Goal: Task Accomplishment & Management: Manage account settings

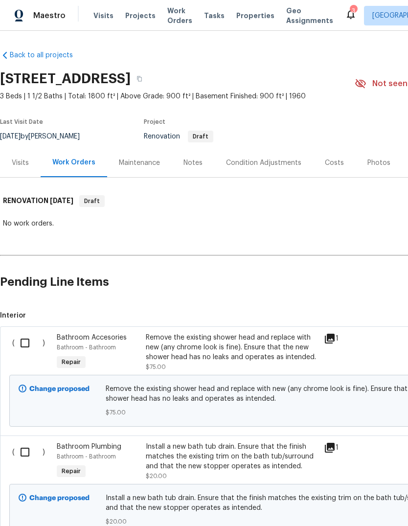
click at [247, 20] on span "Properties" at bounding box center [255, 16] width 38 height 10
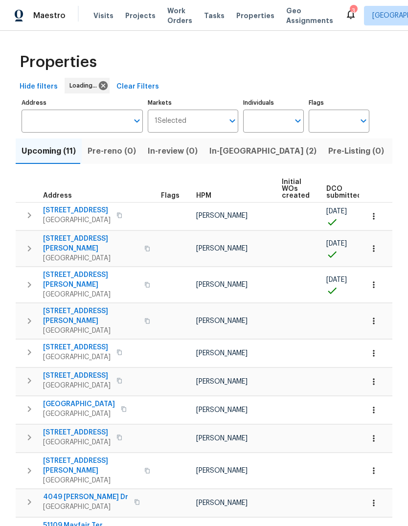
click at [395, 155] on span "Listed (15)" at bounding box center [415, 151] width 40 height 14
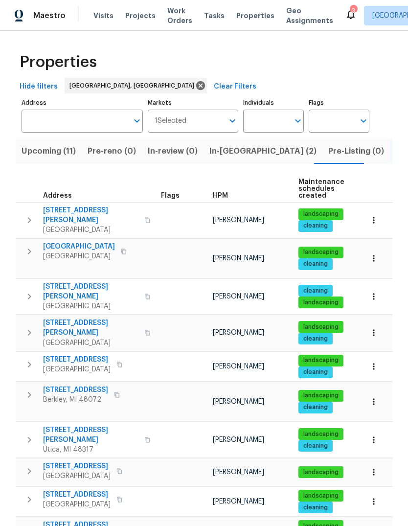
click at [89, 364] on span "[GEOGRAPHIC_DATA]" at bounding box center [76, 369] width 67 height 10
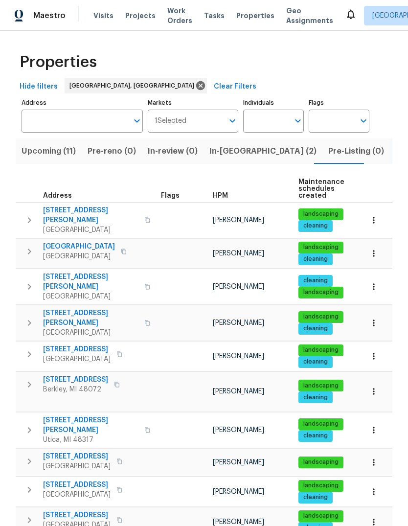
click at [81, 451] on span "[STREET_ADDRESS]" at bounding box center [76, 456] width 67 height 10
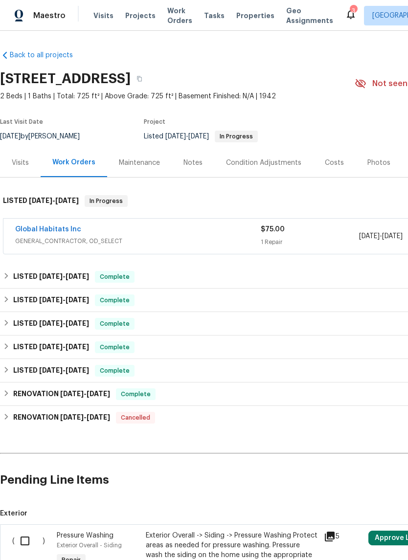
click at [70, 229] on link "Global Habitats Inc" at bounding box center [48, 229] width 66 height 7
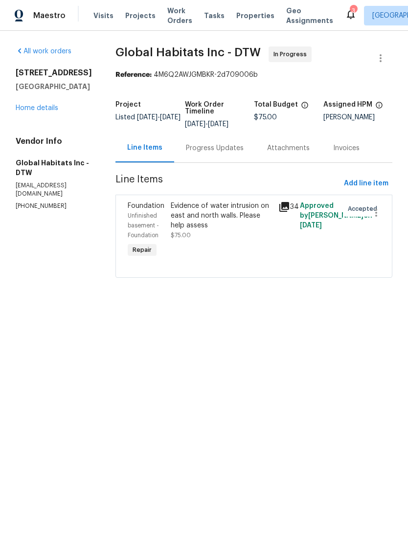
click at [279, 204] on icon at bounding box center [284, 207] width 10 height 10
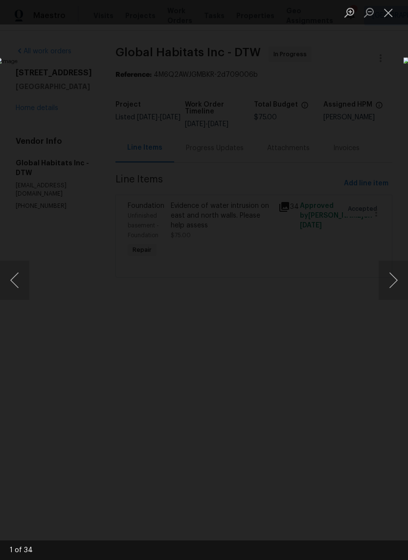
click at [395, 283] on button "Next image" at bounding box center [392, 280] width 29 height 39
click at [396, 283] on button "Next image" at bounding box center [392, 280] width 29 height 39
click at [399, 284] on button "Next image" at bounding box center [392, 280] width 29 height 39
click at [396, 287] on button "Next image" at bounding box center [392, 280] width 29 height 39
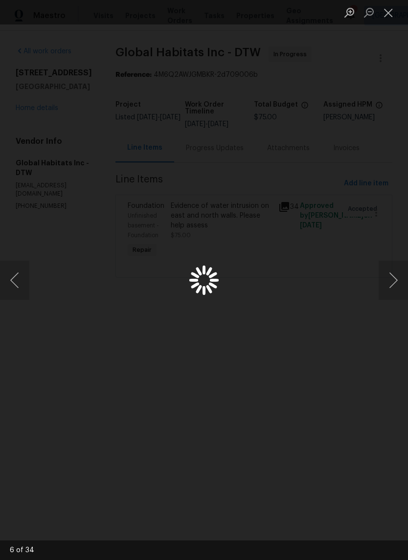
click at [396, 287] on button "Next image" at bounding box center [392, 280] width 29 height 39
click at [400, 271] on button "Next image" at bounding box center [392, 280] width 29 height 39
click at [397, 278] on button "Next image" at bounding box center [392, 280] width 29 height 39
click at [396, 277] on button "Next image" at bounding box center [392, 280] width 29 height 39
click at [395, 286] on button "Next image" at bounding box center [392, 280] width 29 height 39
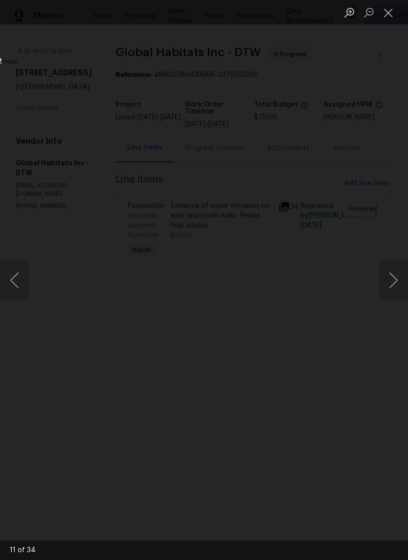
click at [320, 256] on img "Lightbox" at bounding box center [158, 279] width 324 height 445
click at [392, 269] on button "Next image" at bounding box center [392, 280] width 29 height 39
click at [394, 281] on button "Next image" at bounding box center [392, 280] width 29 height 39
click at [394, 280] on button "Next image" at bounding box center [392, 280] width 29 height 39
click at [399, 268] on button "Next image" at bounding box center [392, 280] width 29 height 39
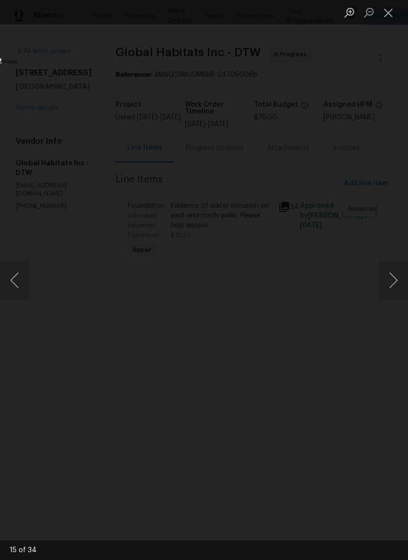
click at [403, 284] on button "Next image" at bounding box center [392, 280] width 29 height 39
click at [402, 280] on button "Next image" at bounding box center [392, 280] width 29 height 39
click at [397, 278] on button "Next image" at bounding box center [392, 280] width 29 height 39
click at [397, 276] on button "Next image" at bounding box center [392, 280] width 29 height 39
click at [396, 274] on button "Next image" at bounding box center [392, 280] width 29 height 39
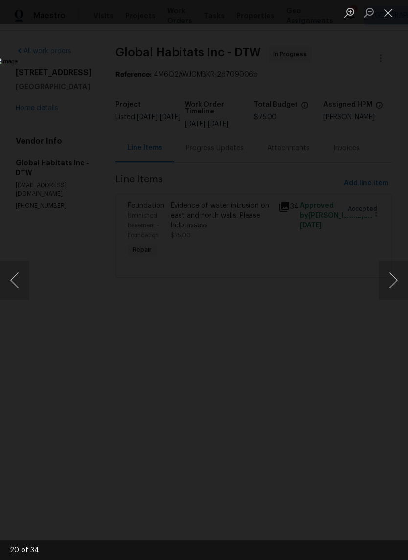
click at [400, 276] on button "Next image" at bounding box center [392, 280] width 29 height 39
click at [15, 281] on button "Previous image" at bounding box center [14, 280] width 29 height 39
click at [21, 270] on button "Previous image" at bounding box center [14, 280] width 29 height 39
click at [393, 283] on button "Next image" at bounding box center [392, 280] width 29 height 39
click at [391, 275] on button "Next image" at bounding box center [392, 280] width 29 height 39
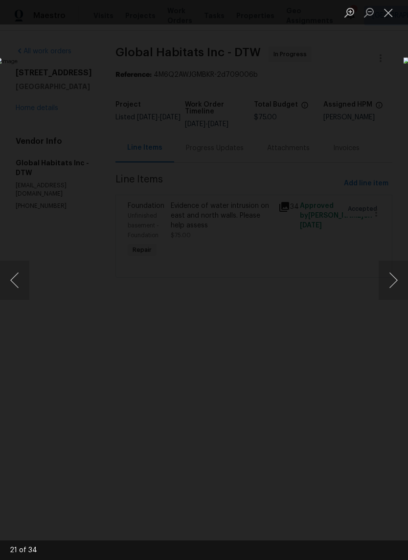
click at [387, 284] on button "Next image" at bounding box center [392, 280] width 29 height 39
click at [389, 15] on button "Close lightbox" at bounding box center [388, 12] width 20 height 17
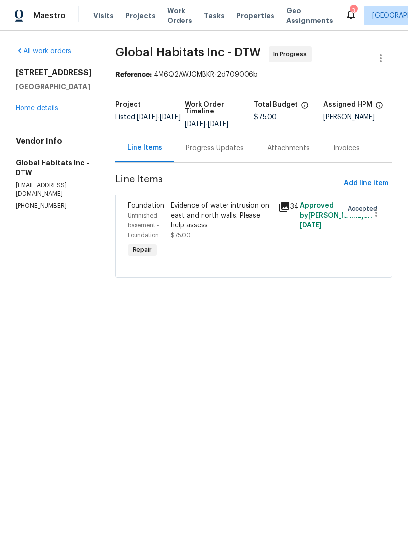
click at [27, 111] on link "Home details" at bounding box center [37, 108] width 43 height 7
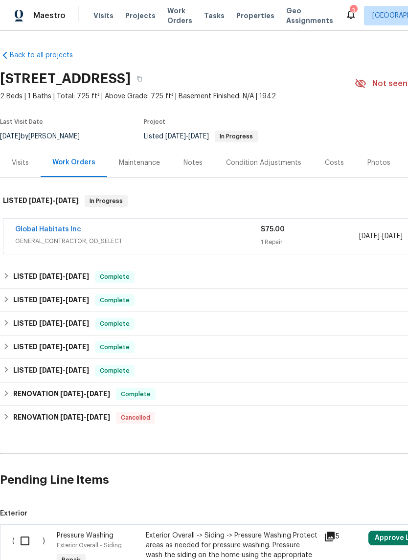
click at [66, 227] on link "Global Habitats Inc" at bounding box center [48, 229] width 66 height 7
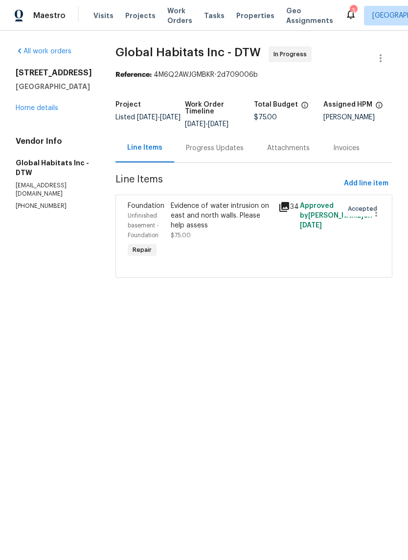
click at [225, 147] on div "Progress Updates" at bounding box center [215, 148] width 58 height 10
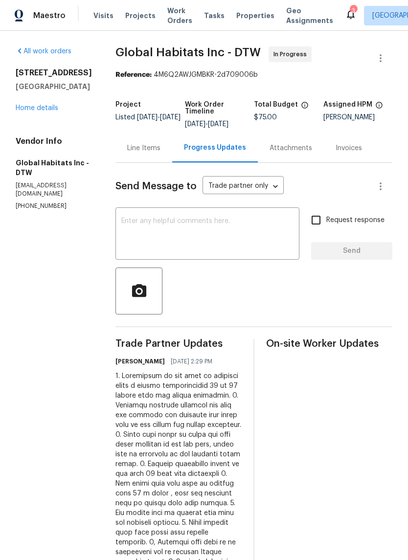
click at [136, 153] on div "Line Items" at bounding box center [143, 148] width 33 height 10
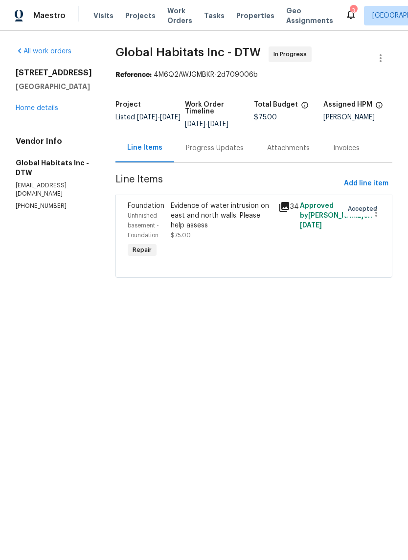
click at [208, 205] on div "Evidence of water intrusion on east and north walls. Please help assess" at bounding box center [222, 215] width 102 height 29
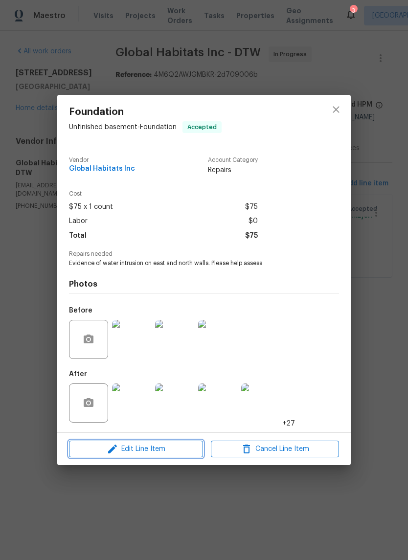
click at [183, 447] on span "Edit Line Item" at bounding box center [136, 449] width 128 height 12
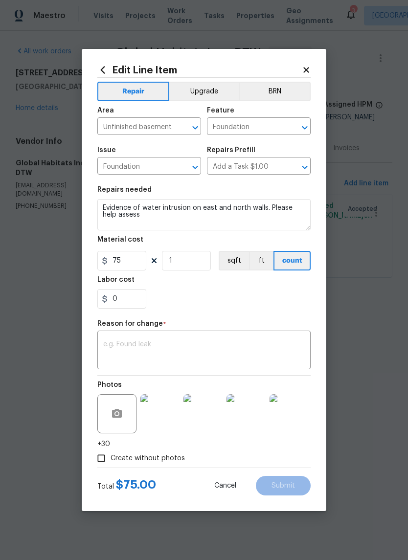
click at [305, 61] on div "Edit Line Item Repair Upgrade BRN Area Unfinished basement ​ Feature Foundation…" at bounding box center [204, 280] width 244 height 462
click at [309, 68] on icon at bounding box center [306, 70] width 9 height 9
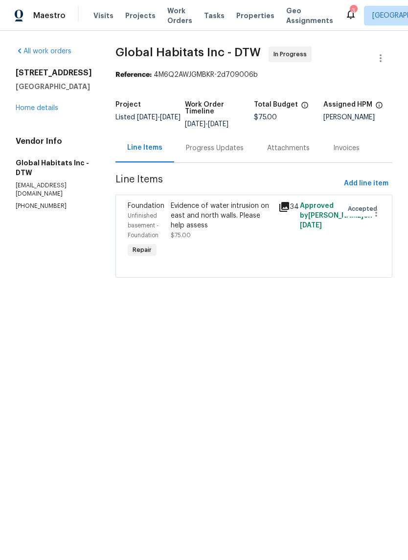
click at [198, 153] on div "Progress Updates" at bounding box center [215, 148] width 58 height 10
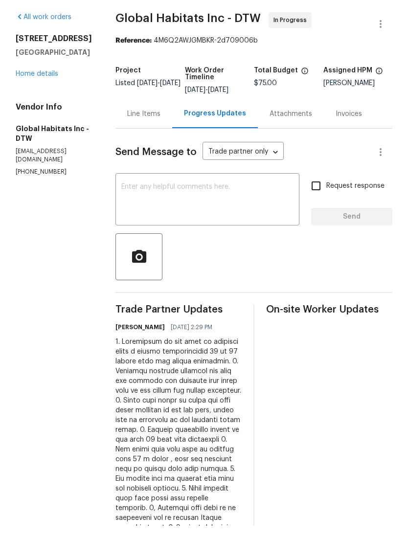
click at [130, 143] on div "Line Items" at bounding box center [143, 148] width 33 height 10
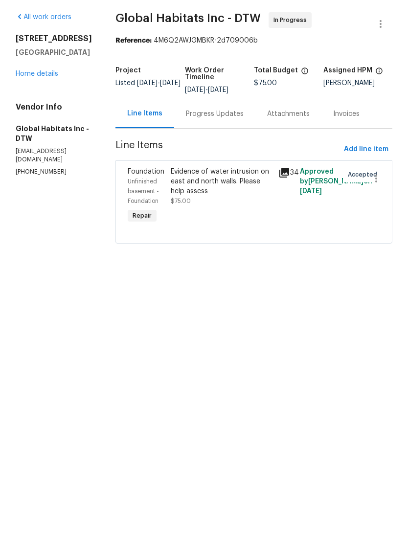
click at [219, 203] on div "Evidence of water intrusion on east and north walls. Please help assess $75.00" at bounding box center [222, 220] width 102 height 39
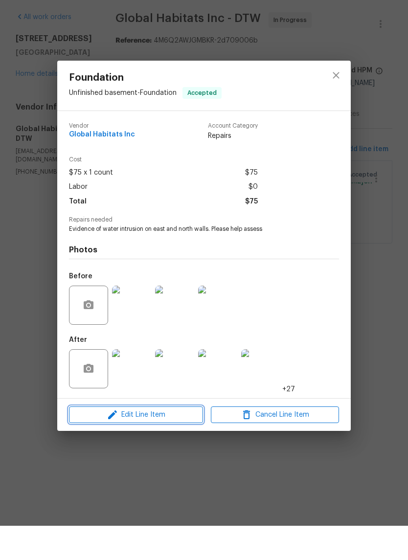
click at [164, 443] on span "Edit Line Item" at bounding box center [136, 449] width 128 height 12
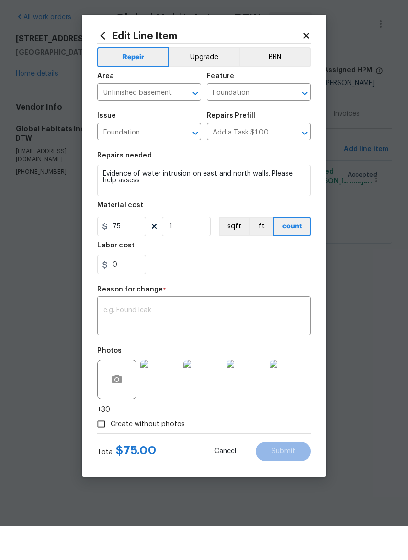
click at [174, 341] on textarea at bounding box center [203, 351] width 201 height 21
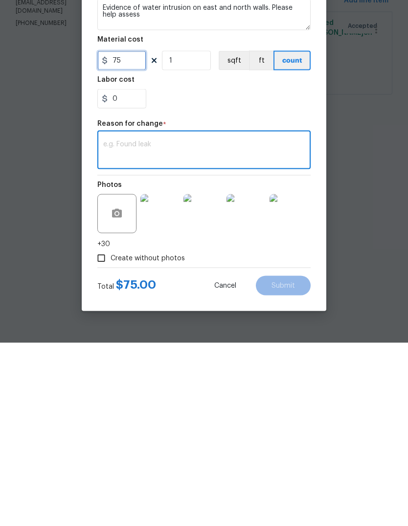
click at [127, 234] on input "75" at bounding box center [121, 244] width 49 height 20
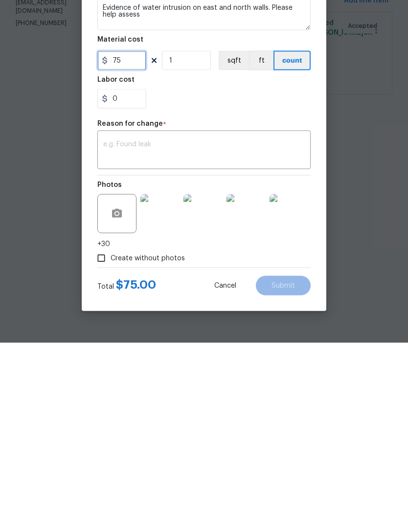
click at [126, 234] on input "75" at bounding box center [121, 244] width 49 height 20
click at [127, 234] on input "75" at bounding box center [121, 244] width 49 height 20
type input "17965"
click at [286, 272] on div "0" at bounding box center [203, 282] width 213 height 20
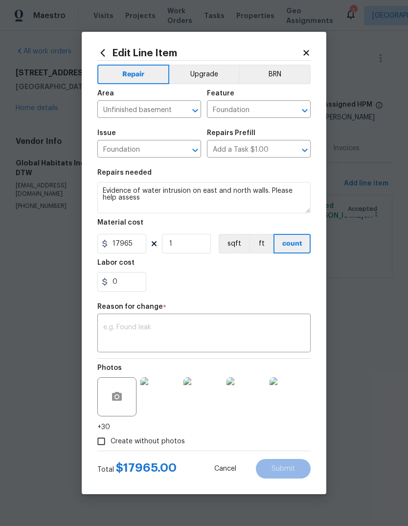
click at [231, 338] on textarea at bounding box center [203, 334] width 201 height 21
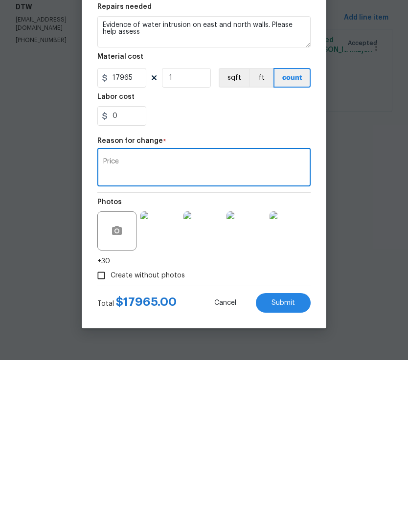
type textarea "Price"
click at [284, 465] on span "Submit" at bounding box center [282, 468] width 23 height 7
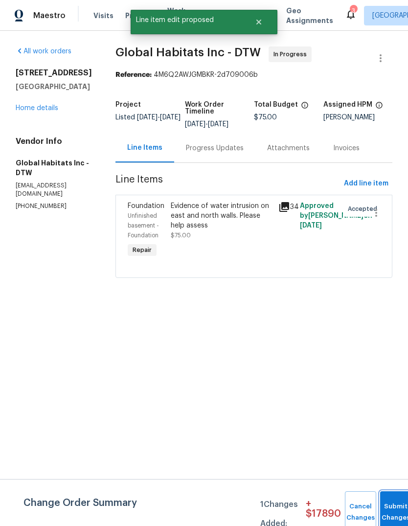
click at [389, 497] on button "Submit Changes" at bounding box center [395, 512] width 31 height 42
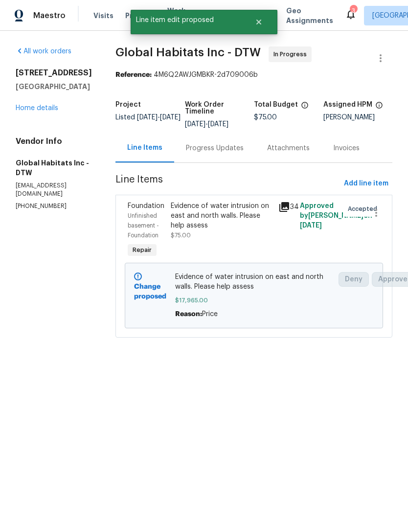
click at [28, 111] on link "Home details" at bounding box center [37, 108] width 43 height 7
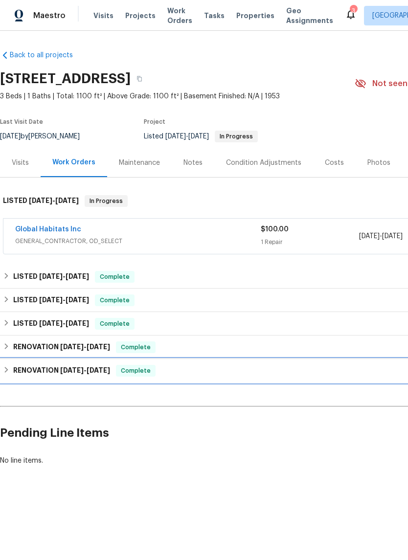
click at [174, 372] on div "RENOVATION 9/25/24 - 10/4/24 Complete" at bounding box center [276, 371] width 547 height 12
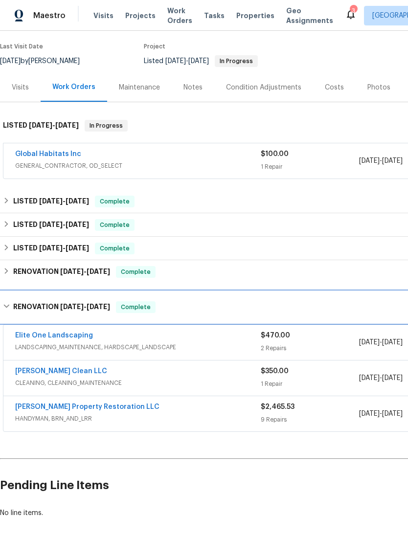
scroll to position [75, 0]
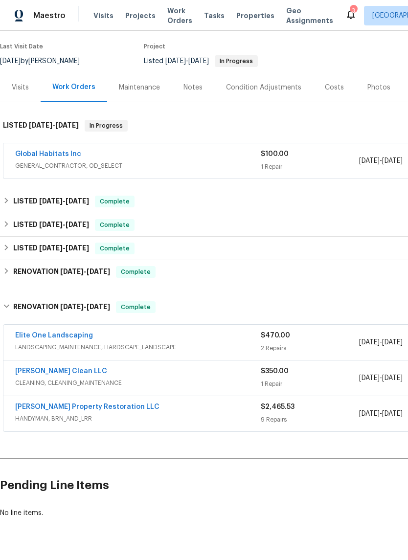
click at [126, 410] on link "C.P.R Carter's Property Restoration LLC" at bounding box center [87, 406] width 144 height 7
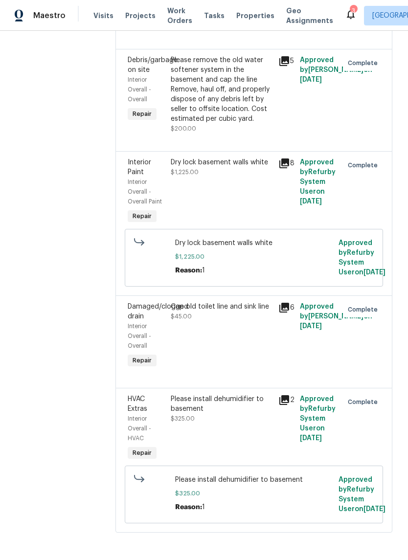
scroll to position [703, 0]
click at [289, 158] on icon at bounding box center [284, 163] width 10 height 10
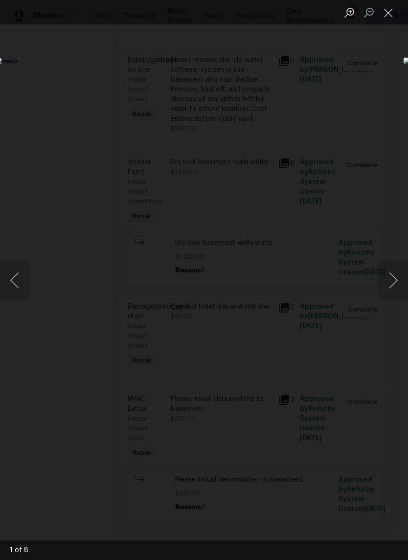
click at [388, 278] on button "Next image" at bounding box center [392, 280] width 29 height 39
click at [388, 276] on button "Next image" at bounding box center [392, 280] width 29 height 39
click at [387, 279] on button "Next image" at bounding box center [392, 280] width 29 height 39
click at [387, 281] on button "Next image" at bounding box center [392, 280] width 29 height 39
click at [386, 18] on button "Close lightbox" at bounding box center [388, 12] width 20 height 17
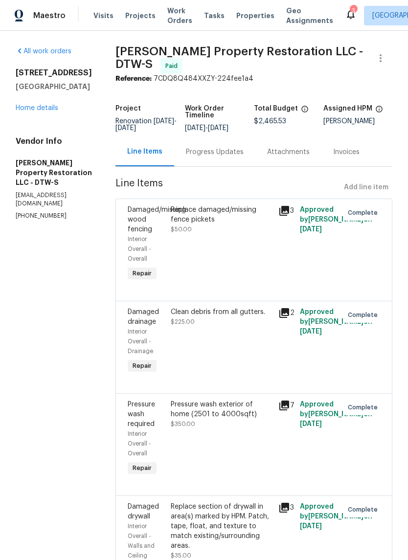
scroll to position [0, 0]
click at [350, 6] on div "3" at bounding box center [353, 11] width 7 height 10
click at [350, 10] on div "3" at bounding box center [353, 11] width 7 height 10
click at [347, 17] on icon at bounding box center [351, 15] width 8 height 10
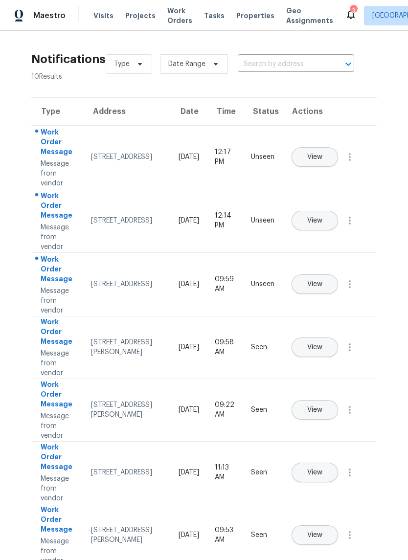
click at [241, 13] on span "Properties" at bounding box center [255, 16] width 38 height 10
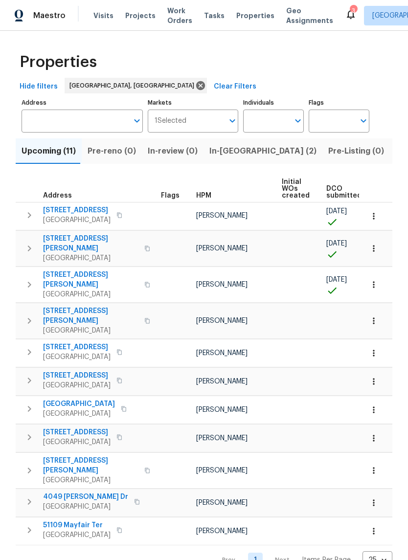
click at [223, 156] on span "In-reno (2)" at bounding box center [262, 151] width 107 height 14
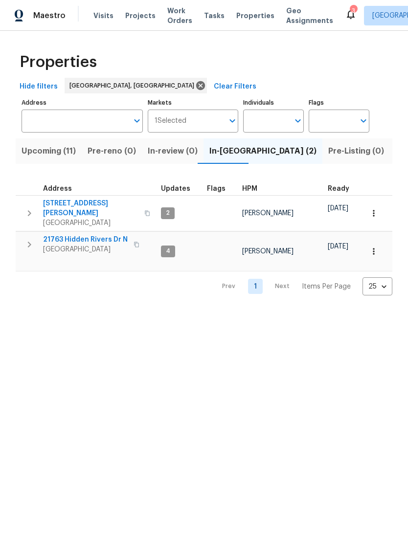
click at [395, 155] on span "Listed (15)" at bounding box center [415, 151] width 40 height 14
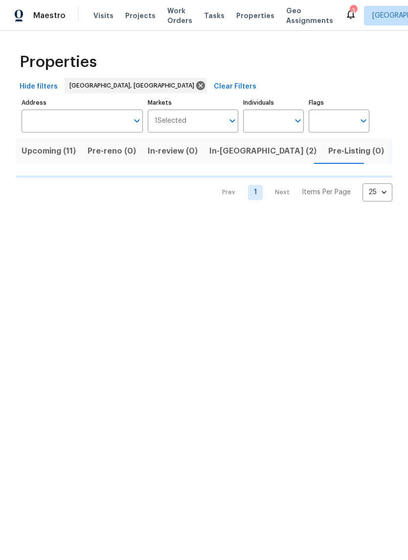
click at [216, 154] on span "In-reno (2)" at bounding box center [262, 151] width 107 height 14
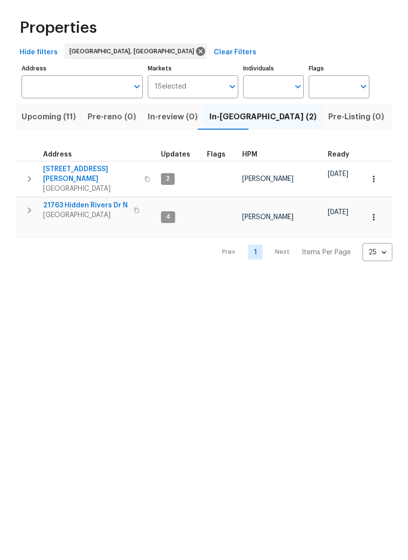
click at [56, 144] on span "Upcoming (11)" at bounding box center [49, 151] width 54 height 14
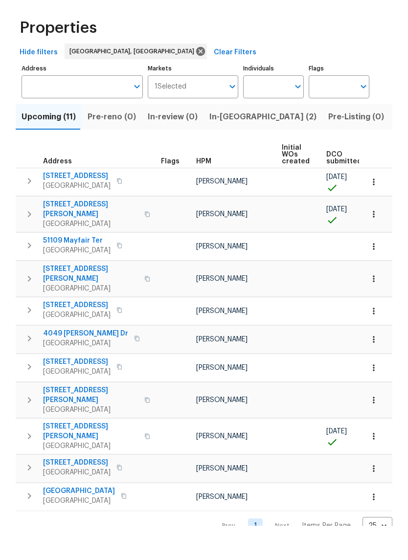
click at [94, 175] on th "Address" at bounding box center [86, 188] width 141 height 27
click at [81, 205] on span "[STREET_ADDRESS]" at bounding box center [76, 210] width 67 height 10
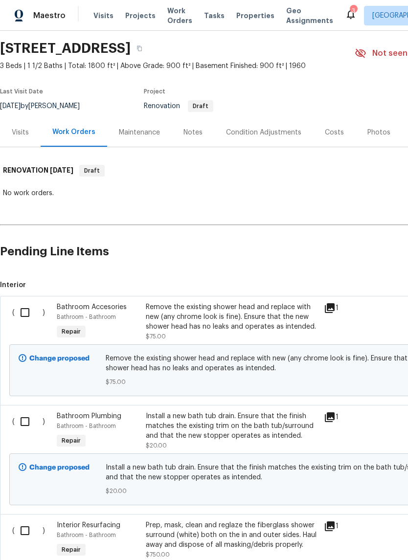
scroll to position [30, 0]
click at [18, 314] on input "checkbox" at bounding box center [29, 313] width 28 height 21
checkbox input "true"
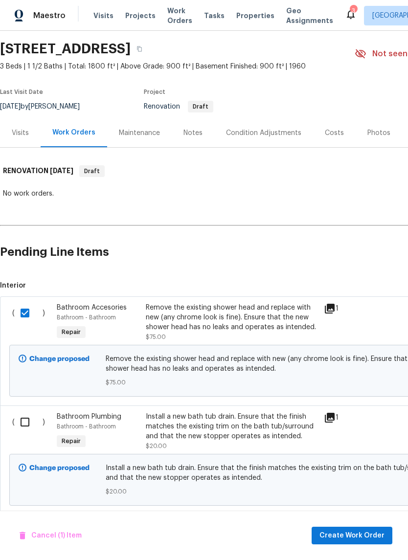
click at [22, 424] on input "checkbox" at bounding box center [29, 422] width 28 height 21
checkbox input "true"
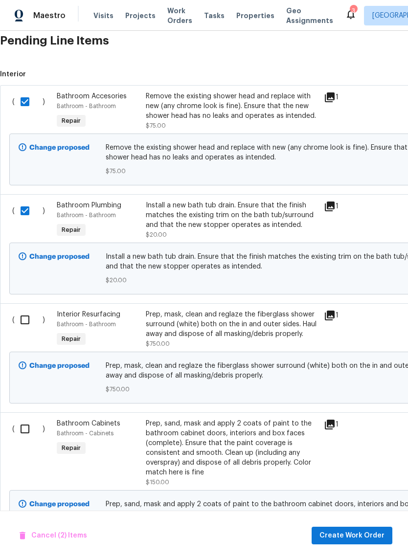
scroll to position [241, 0]
click at [29, 326] on input "checkbox" at bounding box center [29, 319] width 28 height 21
checkbox input "true"
click at [18, 434] on input "checkbox" at bounding box center [29, 428] width 28 height 21
checkbox input "true"
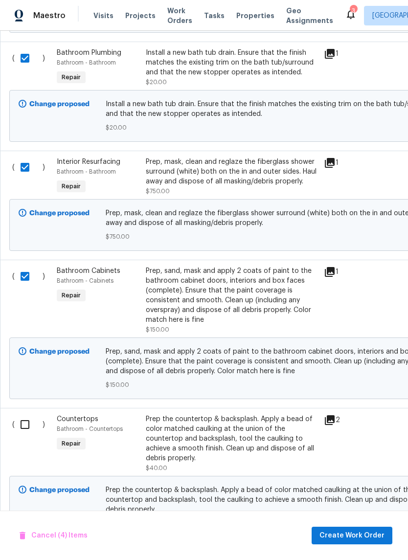
scroll to position [394, 0]
click at [26, 423] on input "checkbox" at bounding box center [29, 424] width 28 height 21
checkbox input "true"
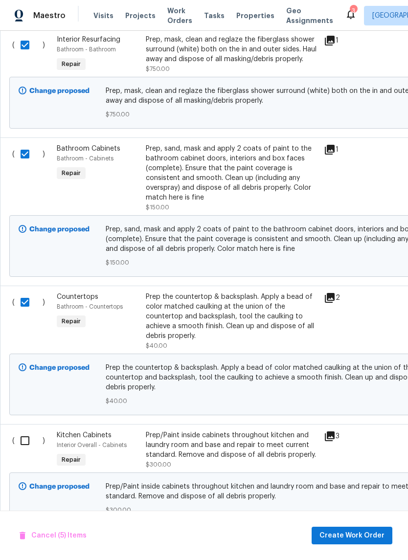
scroll to position [516, 0]
click at [21, 441] on input "checkbox" at bounding box center [29, 440] width 28 height 21
checkbox input "true"
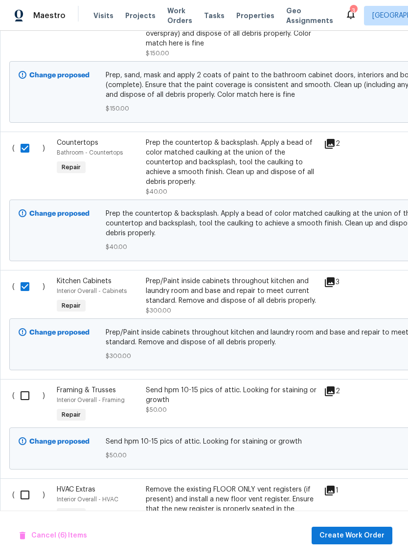
scroll to position [670, 0]
click at [24, 394] on input "checkbox" at bounding box center [29, 395] width 28 height 21
checkbox input "true"
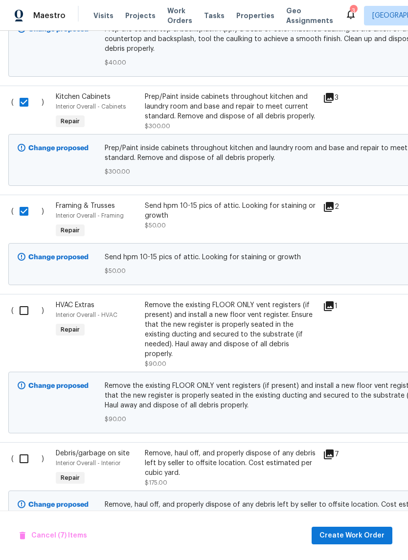
scroll to position [865, 1]
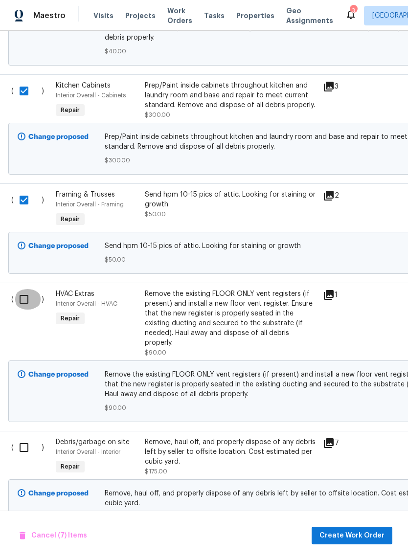
click at [24, 291] on input "checkbox" at bounding box center [28, 299] width 28 height 21
checkbox input "true"
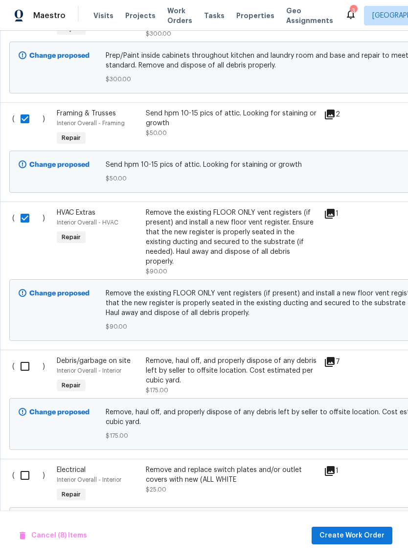
scroll to position [948, 0]
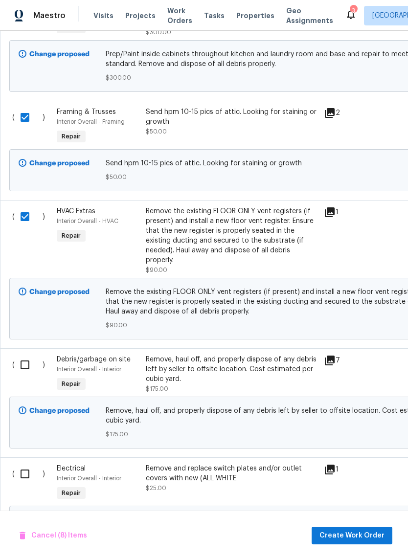
click at [29, 362] on input "checkbox" at bounding box center [29, 364] width 28 height 21
checkbox input "true"
click at [16, 476] on input "checkbox" at bounding box center [29, 473] width 28 height 21
checkbox input "true"
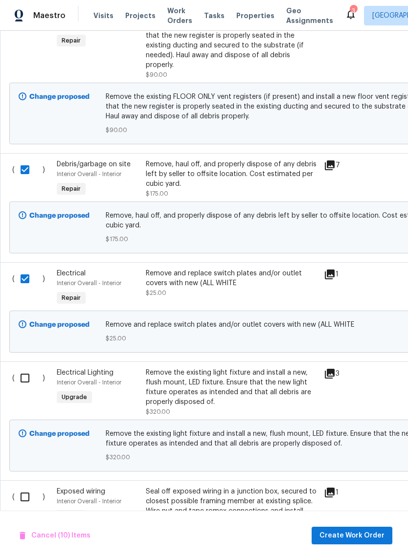
scroll to position [1143, 0]
click at [29, 379] on input "checkbox" at bounding box center [29, 378] width 28 height 21
checkbox input "true"
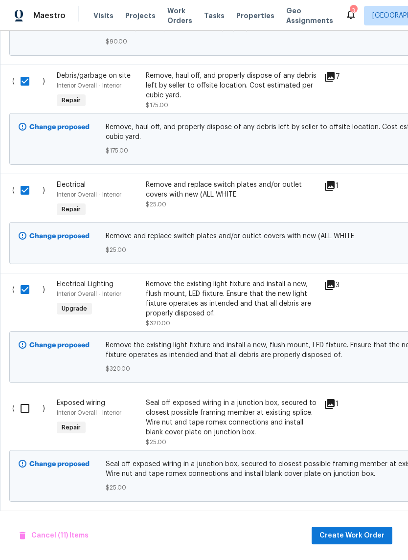
scroll to position [1231, 0]
click at [24, 408] on input "checkbox" at bounding box center [29, 408] width 28 height 21
checkbox input "true"
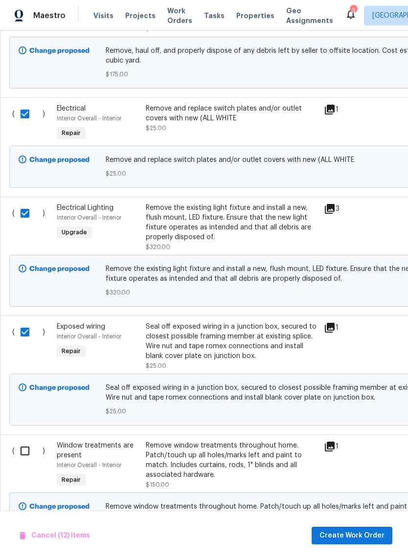
scroll to position [1404, 0]
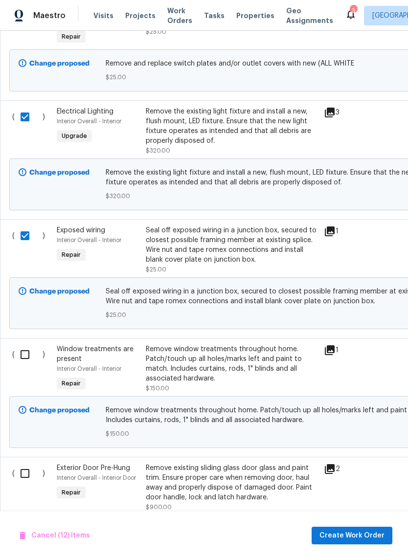
click at [28, 350] on input "checkbox" at bounding box center [29, 354] width 28 height 21
checkbox input "true"
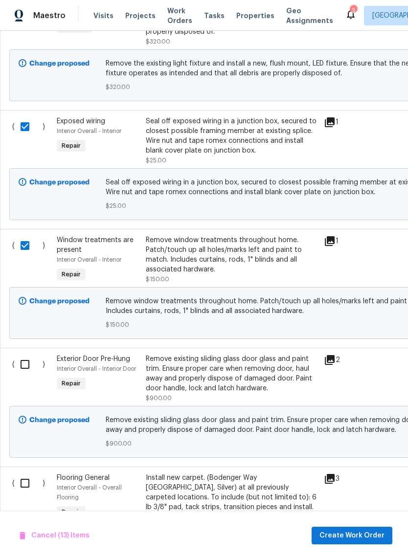
scroll to position [1513, 0]
click at [24, 363] on input "checkbox" at bounding box center [29, 364] width 28 height 21
checkbox input "true"
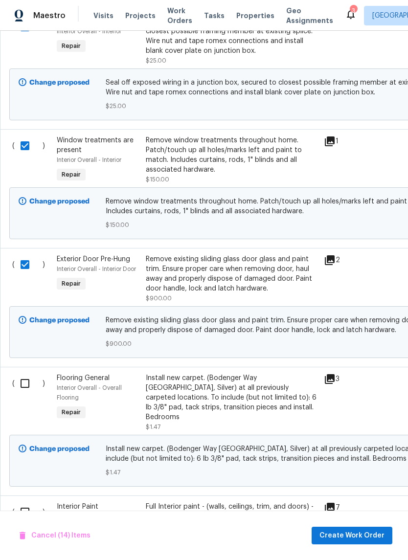
scroll to position [1613, 0]
click at [41, 379] on input "checkbox" at bounding box center [29, 383] width 28 height 21
click at [25, 381] on input "checkbox" at bounding box center [29, 383] width 28 height 21
checkbox input "false"
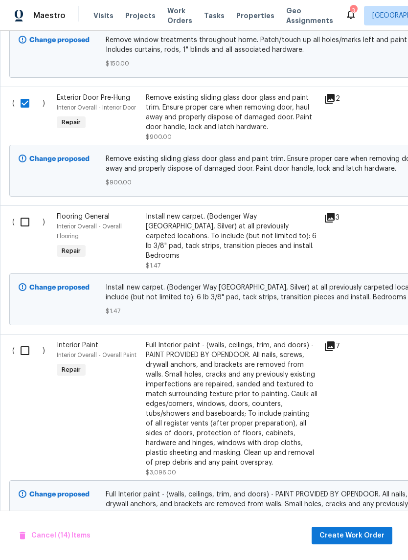
click at [24, 345] on input "checkbox" at bounding box center [29, 350] width 28 height 21
checkbox input "true"
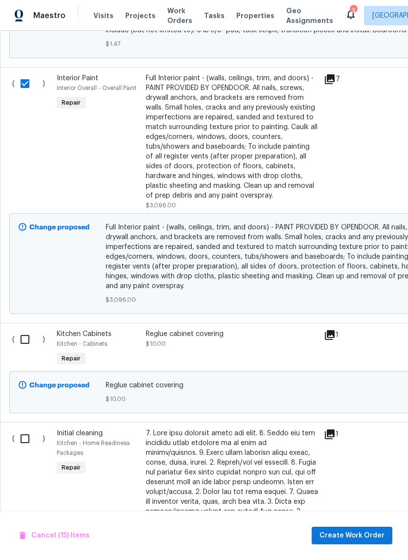
click at [26, 331] on input "checkbox" at bounding box center [29, 339] width 28 height 21
checkbox input "true"
click at [22, 437] on input "checkbox" at bounding box center [29, 438] width 28 height 21
click at [20, 428] on input "checkbox" at bounding box center [29, 438] width 28 height 21
checkbox input "false"
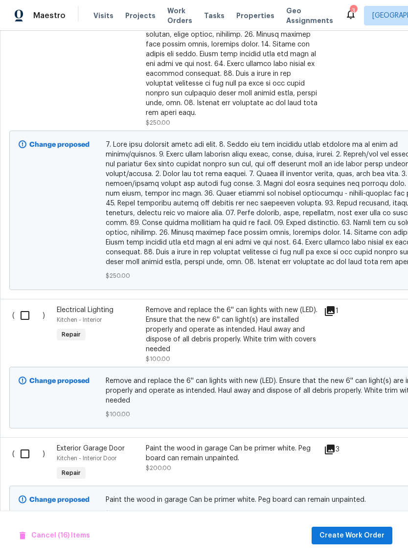
click at [23, 305] on input "checkbox" at bounding box center [29, 315] width 28 height 21
checkbox input "true"
click at [18, 443] on input "checkbox" at bounding box center [29, 453] width 28 height 21
checkbox input "true"
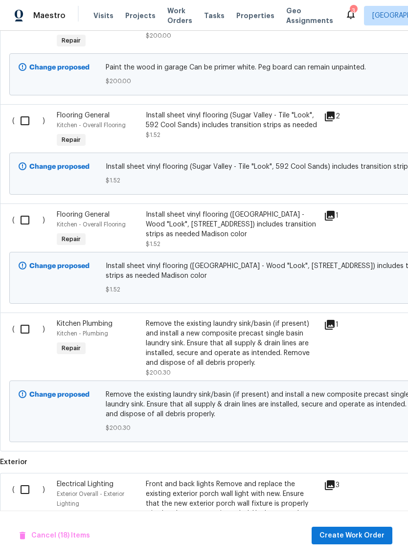
click at [27, 319] on input "checkbox" at bounding box center [29, 329] width 28 height 21
checkbox input "true"
click at [32, 479] on input "checkbox" at bounding box center [29, 489] width 28 height 21
checkbox input "true"
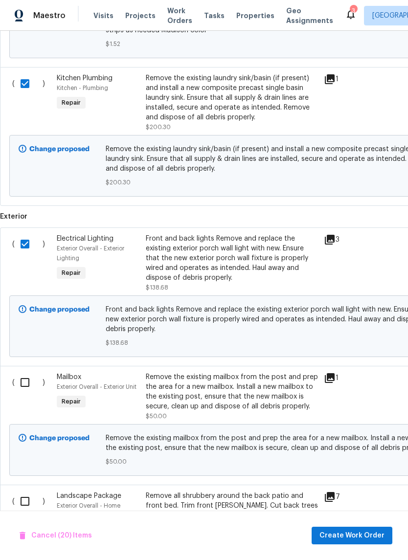
click at [20, 372] on input "checkbox" at bounding box center [29, 382] width 28 height 21
checkbox input "true"
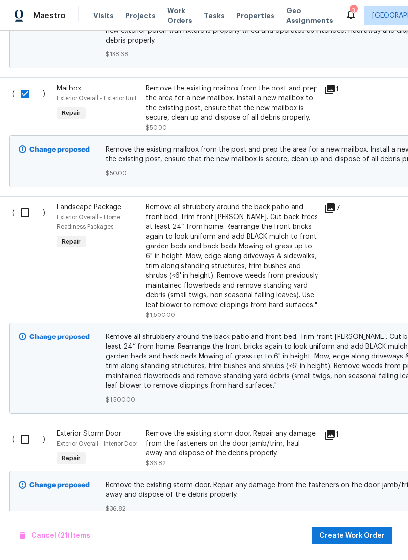
click at [20, 429] on input "checkbox" at bounding box center [29, 439] width 28 height 21
checkbox input "true"
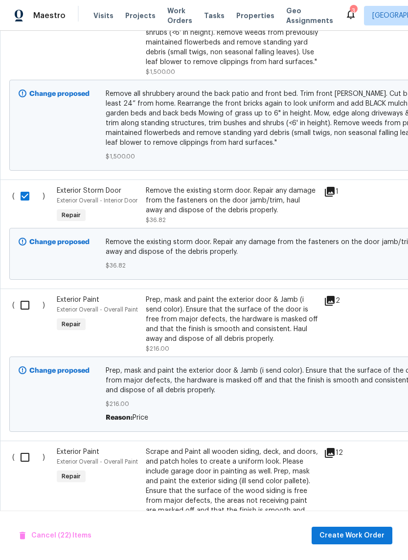
click at [30, 297] on input "checkbox" at bounding box center [29, 305] width 28 height 21
checkbox input "true"
click at [21, 450] on input "checkbox" at bounding box center [29, 457] width 28 height 21
checkbox input "true"
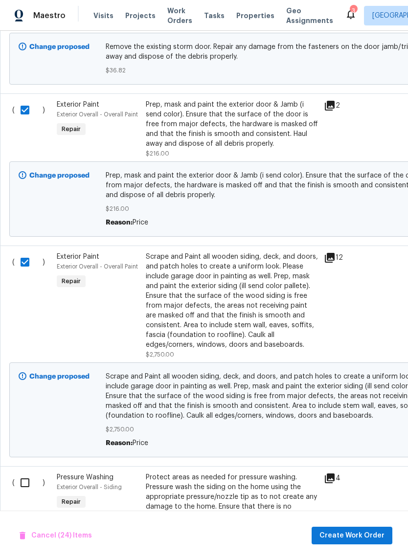
click at [20, 475] on input "checkbox" at bounding box center [29, 482] width 28 height 21
checkbox input "true"
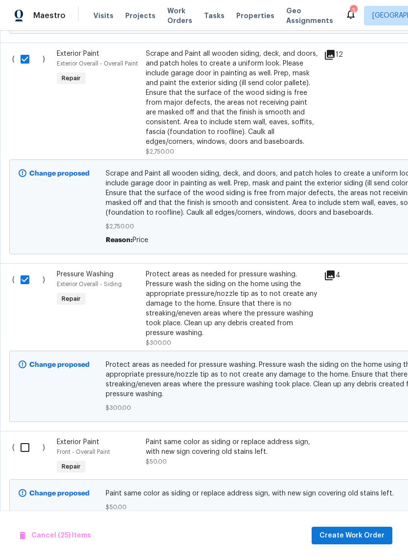
click at [23, 438] on input "checkbox" at bounding box center [29, 447] width 28 height 21
checkbox input "true"
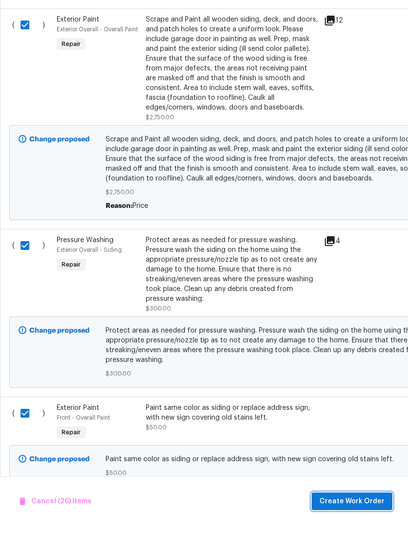
click at [367, 529] on span "Create Work Order" at bounding box center [351, 535] width 65 height 12
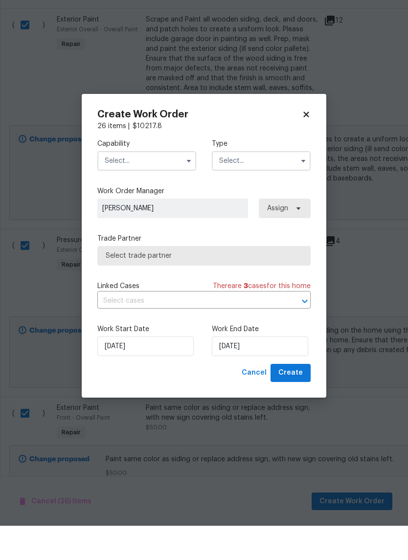
click at [175, 185] on input "text" at bounding box center [146, 195] width 99 height 20
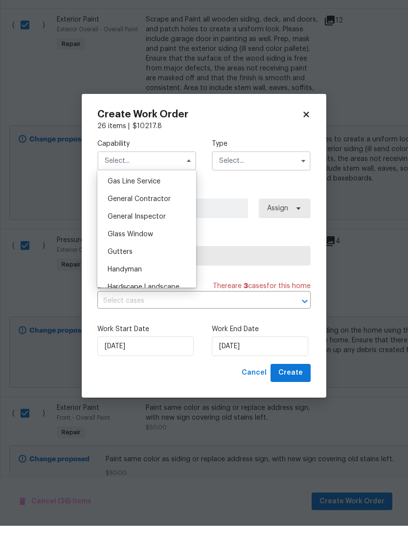
click at [163, 230] on span "General Contractor" at bounding box center [139, 233] width 63 height 7
type input "General Contractor"
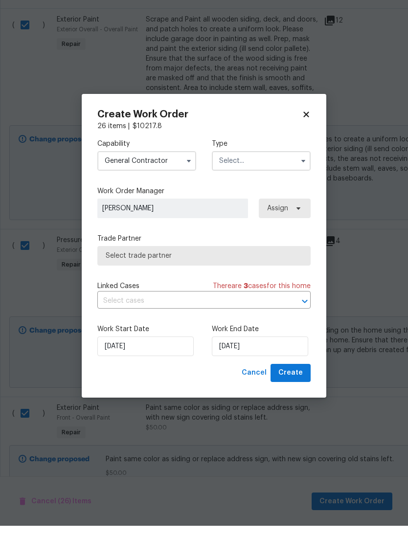
click at [279, 185] on input "text" at bounding box center [261, 195] width 99 height 20
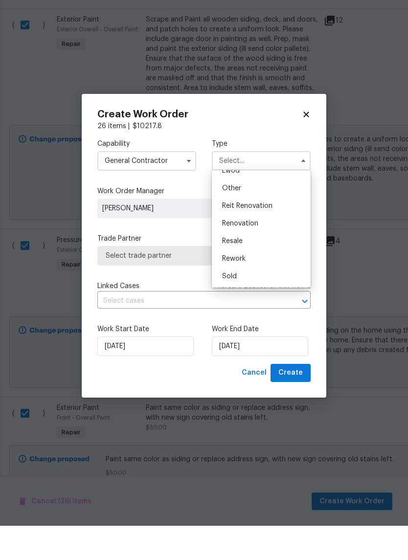
click at [266, 249] on div "Renovation" at bounding box center [261, 258] width 94 height 18
type input "Renovation"
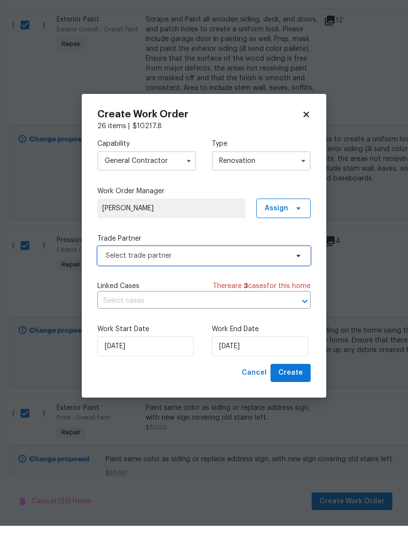
click at [221, 285] on span "Select trade partner" at bounding box center [197, 290] width 182 height 10
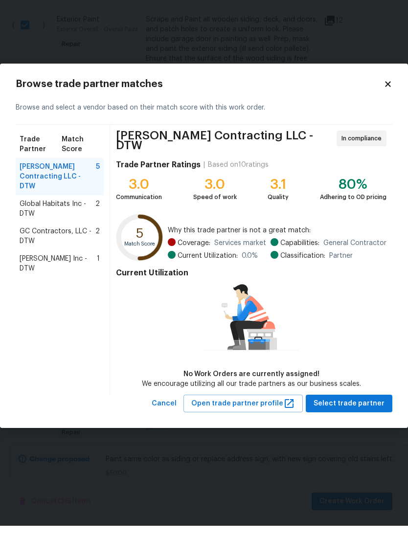
click at [95, 233] on span "Global Habitats Inc - DTW" at bounding box center [58, 243] width 76 height 20
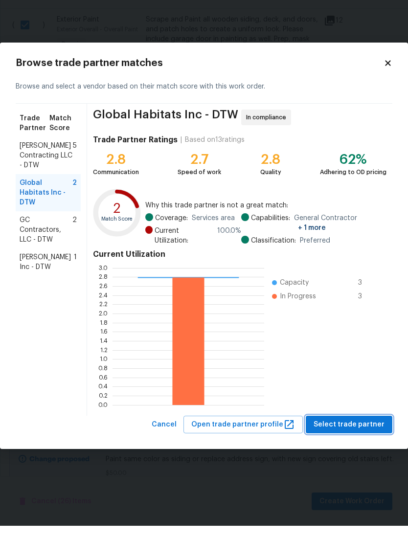
click at [366, 453] on span "Select trade partner" at bounding box center [348, 459] width 71 height 12
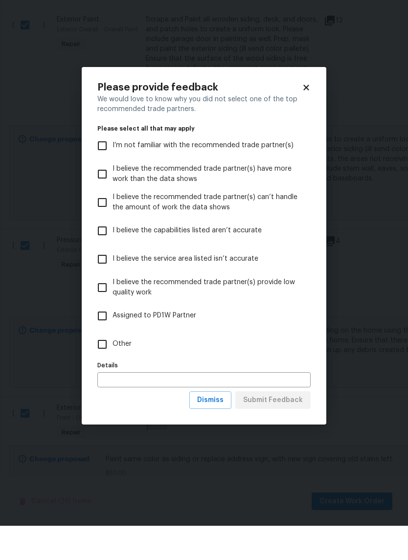
click at [123, 373] on span "Other" at bounding box center [121, 378] width 19 height 10
click at [112, 368] on input "Other" at bounding box center [102, 378] width 21 height 21
checkbox input "true"
click at [291, 428] on span "Submit Feedback" at bounding box center [273, 434] width 60 height 12
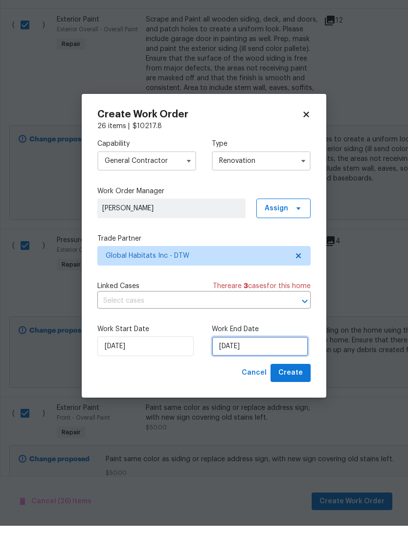
click at [254, 371] on input "[DATE]" at bounding box center [260, 381] width 96 height 20
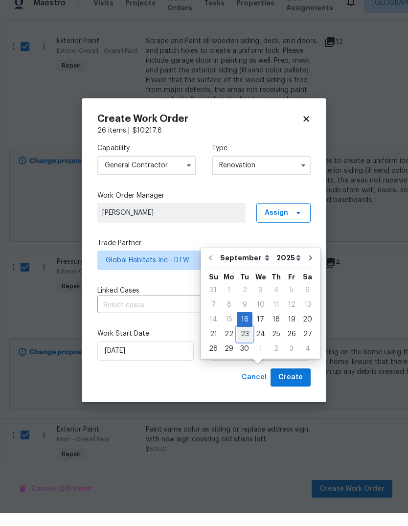
click at [245, 340] on div "23" at bounding box center [245, 347] width 16 height 14
type input "[DATE]"
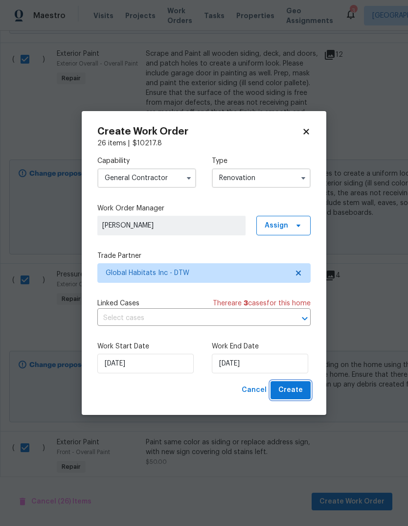
click at [296, 396] on button "Create" at bounding box center [290, 390] width 40 height 18
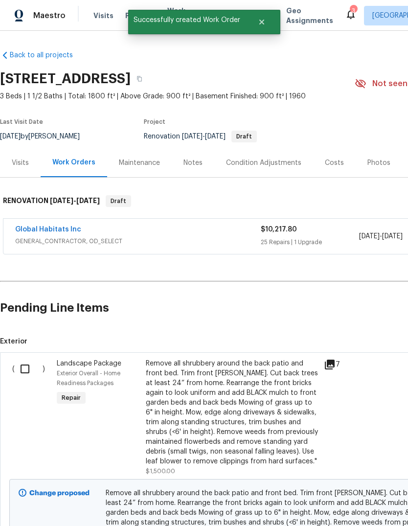
click at [29, 371] on input "checkbox" at bounding box center [29, 368] width 28 height 21
checkbox input "true"
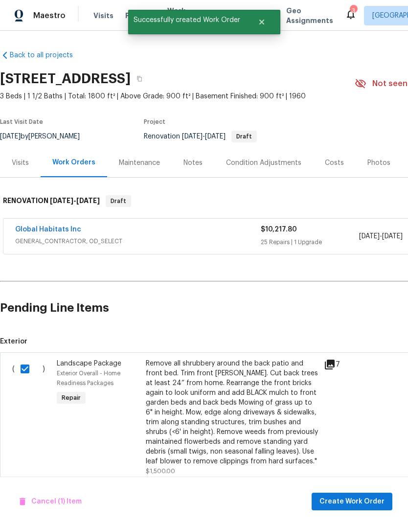
click at [364, 489] on div "Cancel (1) Item Create Work Order" at bounding box center [204, 501] width 408 height 50
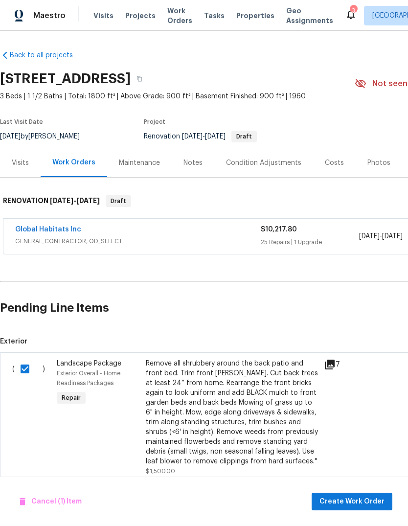
click at [355, 487] on div "Cancel (1) Item Create Work Order" at bounding box center [204, 501] width 408 height 50
click at [354, 487] on div "Cancel (1) Item Create Work Order" at bounding box center [204, 501] width 408 height 50
click at [357, 499] on span "Create Work Order" at bounding box center [351, 501] width 65 height 12
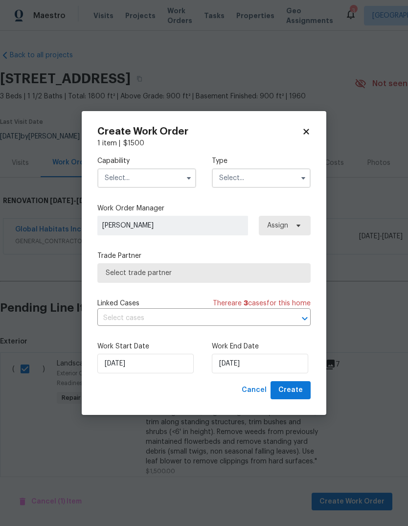
click at [162, 178] on input "text" at bounding box center [146, 178] width 99 height 20
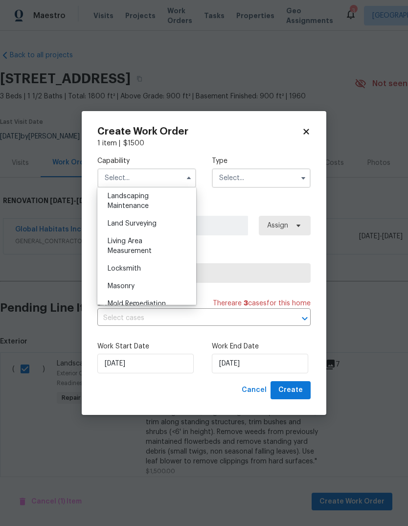
scroll to position [614, 0]
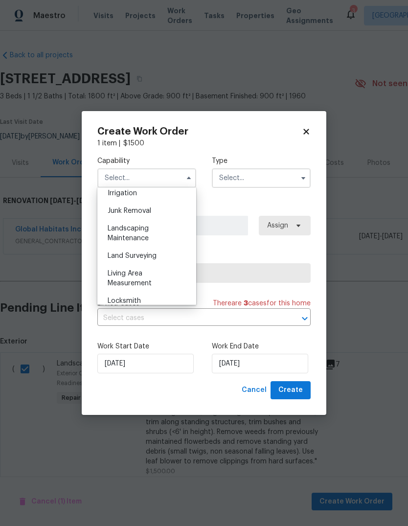
click at [140, 232] on div "Landscaping Maintenance" at bounding box center [147, 232] width 94 height 27
type input "Landscaping Maintenance"
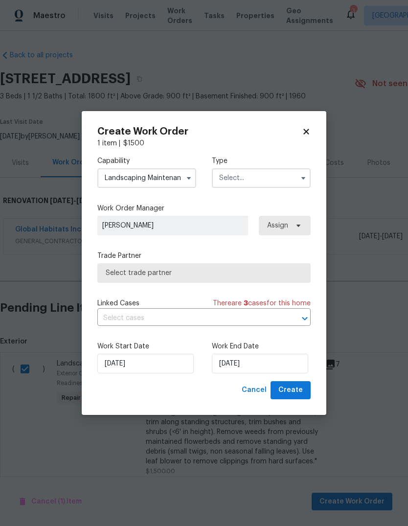
click at [291, 170] on input "text" at bounding box center [261, 178] width 99 height 20
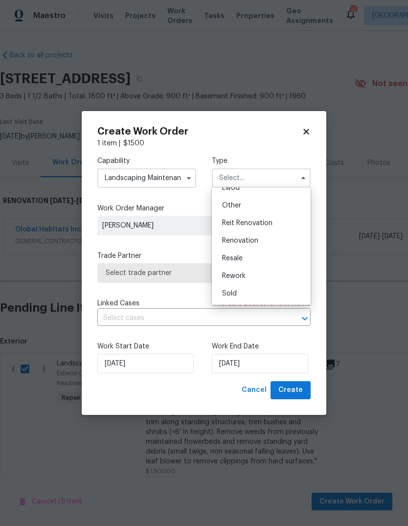
scroll to position [116, 0]
click at [257, 241] on span "Renovation" at bounding box center [240, 240] width 36 height 7
type input "Renovation"
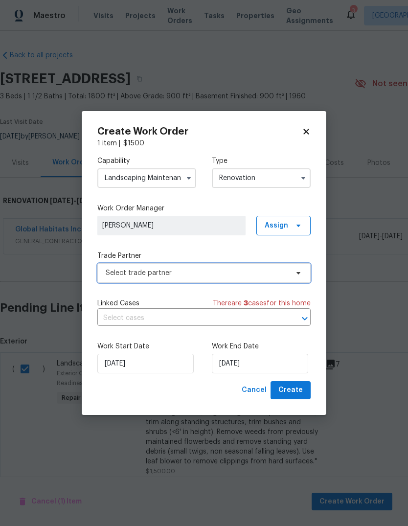
click at [200, 279] on span "Select trade partner" at bounding box center [203, 273] width 213 height 20
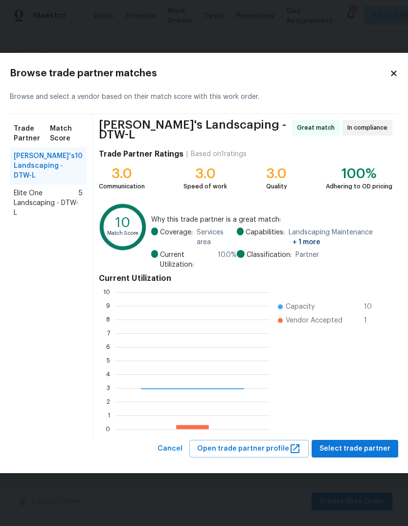
scroll to position [137, 155]
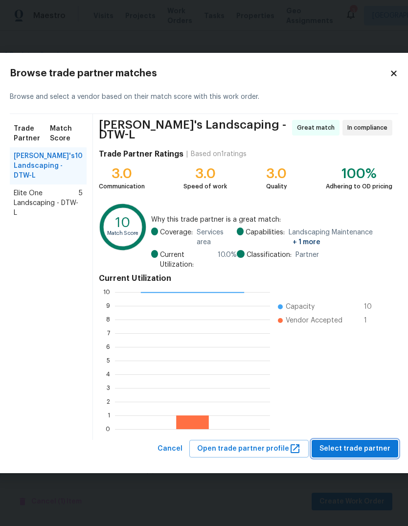
click at [358, 448] on span "Select trade partner" at bounding box center [354, 448] width 71 height 12
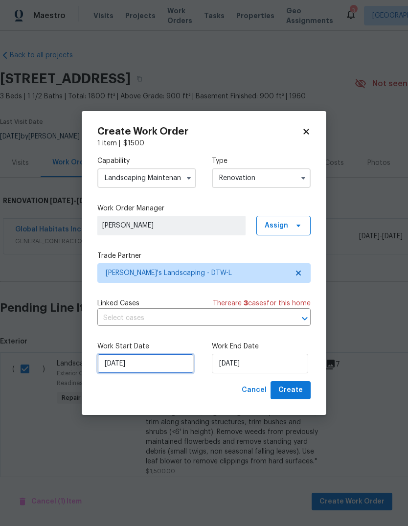
click at [146, 367] on input "[DATE]" at bounding box center [145, 363] width 96 height 20
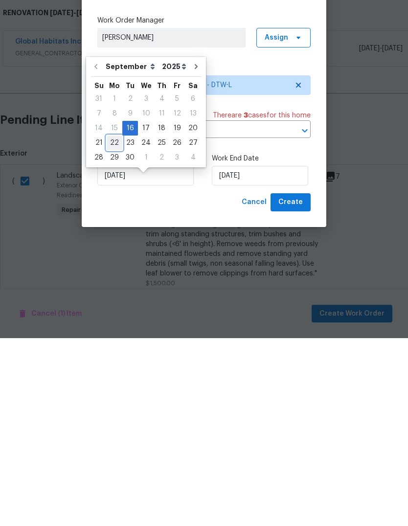
click at [112, 324] on div "22" at bounding box center [115, 331] width 16 height 14
type input "[DATE]"
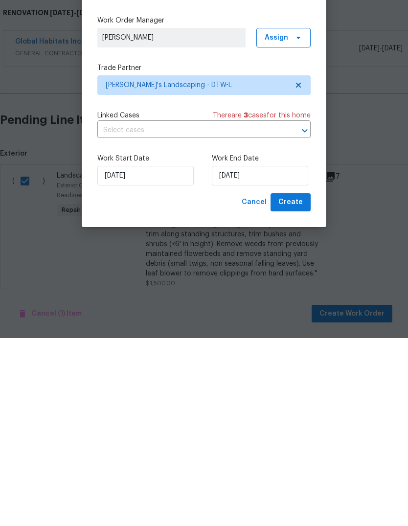
scroll to position [37, 0]
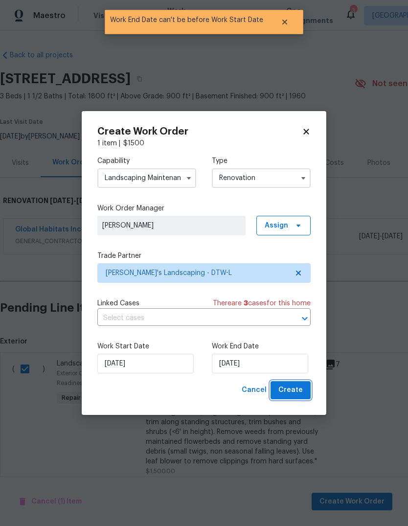
click at [294, 391] on span "Create" at bounding box center [290, 390] width 24 height 12
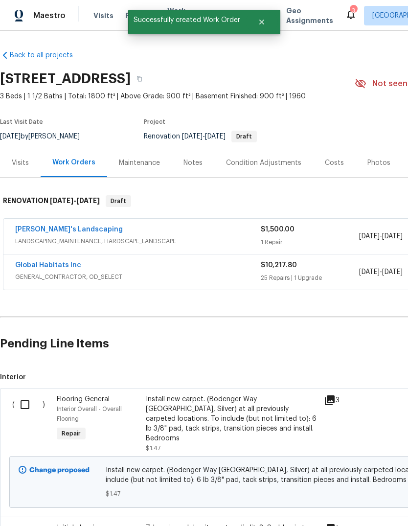
click at [17, 394] on input "checkbox" at bounding box center [29, 404] width 28 height 21
checkbox input "true"
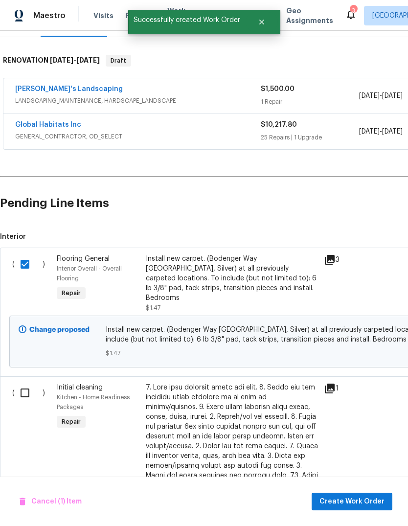
scroll to position [140, 0]
click at [28, 382] on input "checkbox" at bounding box center [29, 392] width 28 height 21
click at [22, 382] on input "checkbox" at bounding box center [29, 392] width 28 height 21
checkbox input "false"
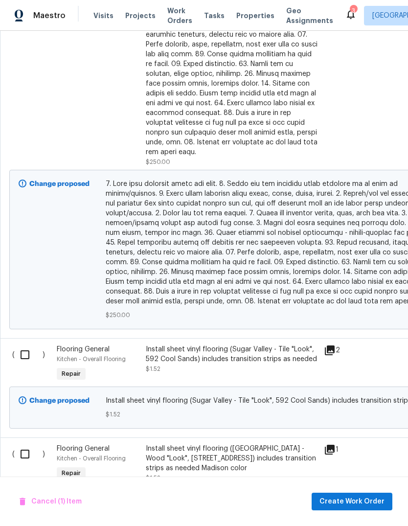
scroll to position [629, 0]
click at [26, 345] on input "checkbox" at bounding box center [29, 355] width 28 height 21
checkbox input "true"
click at [18, 441] on div "( )" at bounding box center [31, 463] width 44 height 45
click at [25, 444] on input "checkbox" at bounding box center [29, 454] width 28 height 21
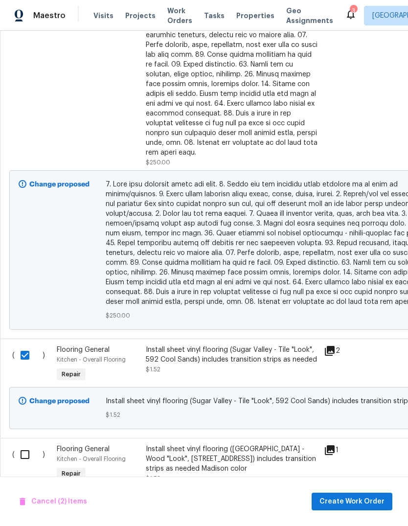
checkbox input "true"
click at [364, 500] on span "Create Work Order" at bounding box center [351, 501] width 65 height 12
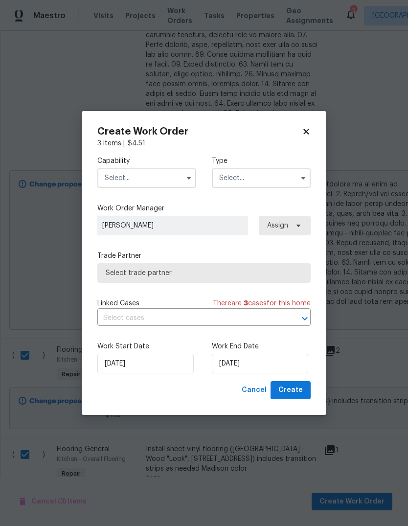
click at [172, 183] on input "text" at bounding box center [146, 178] width 99 height 20
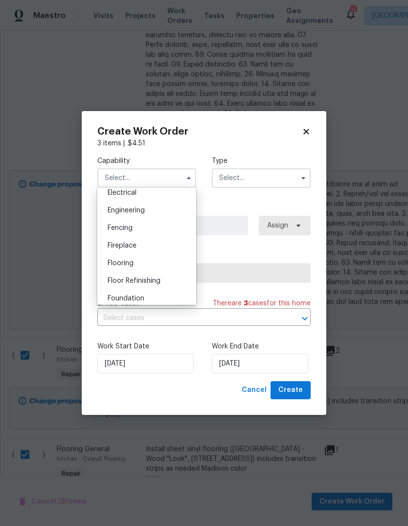
scroll to position [318, 0]
click at [153, 264] on div "Flooring" at bounding box center [147, 260] width 94 height 18
type input "Flooring"
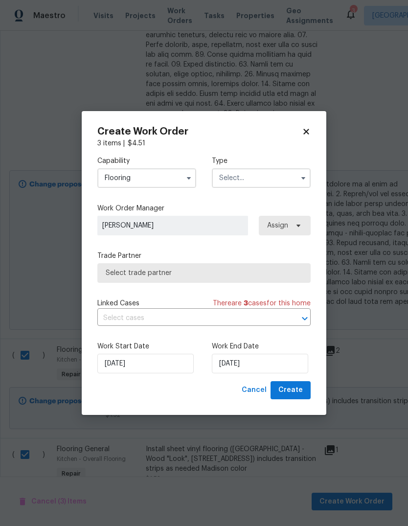
click at [265, 179] on input "text" at bounding box center [261, 178] width 99 height 20
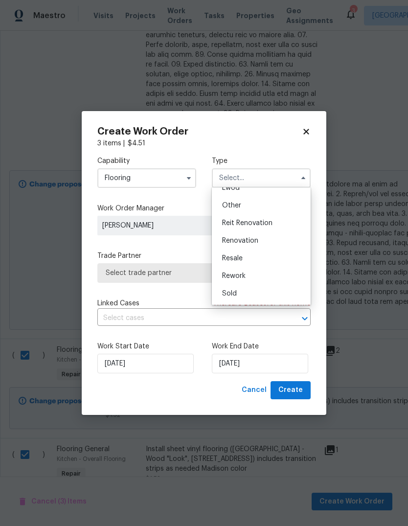
scroll to position [116, 0]
click at [265, 242] on div "Renovation" at bounding box center [261, 241] width 94 height 18
type input "Renovation"
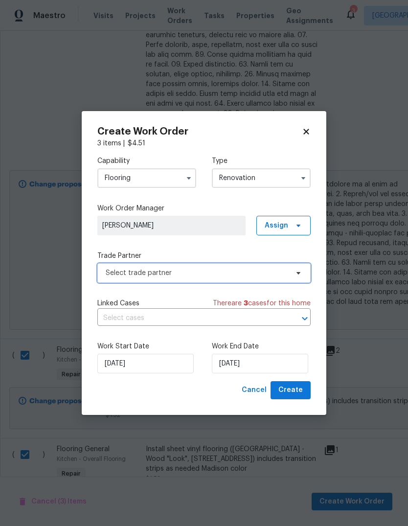
click at [241, 274] on span "Select trade partner" at bounding box center [197, 273] width 182 height 10
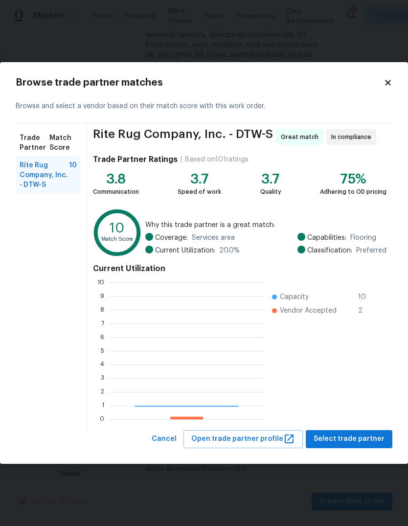
scroll to position [137, 155]
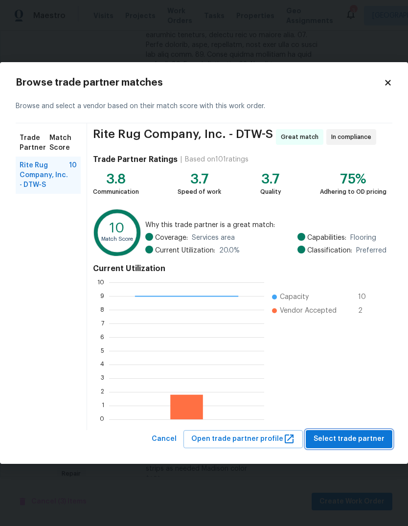
click at [355, 436] on span "Select trade partner" at bounding box center [348, 439] width 71 height 12
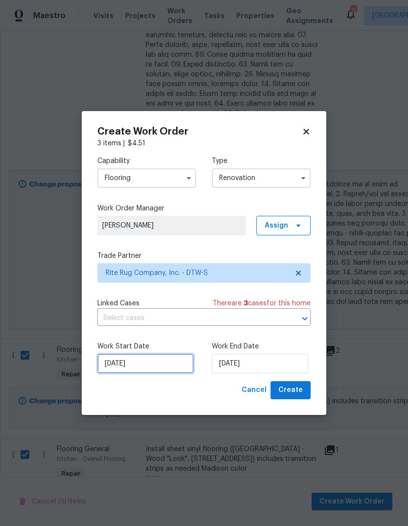
click at [153, 366] on input "[DATE]" at bounding box center [145, 363] width 96 height 20
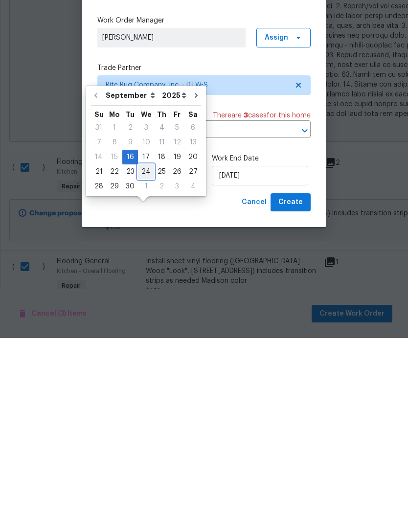
click at [140, 352] on div "24" at bounding box center [146, 359] width 16 height 14
type input "[DATE]"
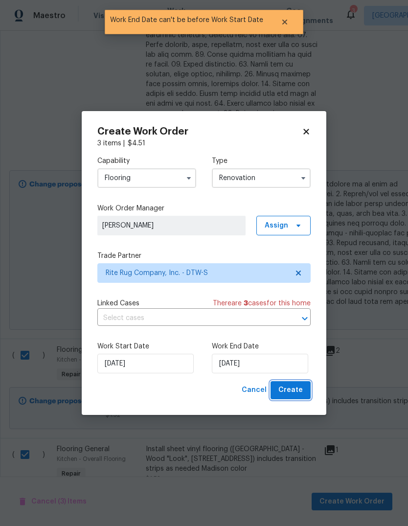
click at [294, 396] on span "Create" at bounding box center [290, 390] width 24 height 12
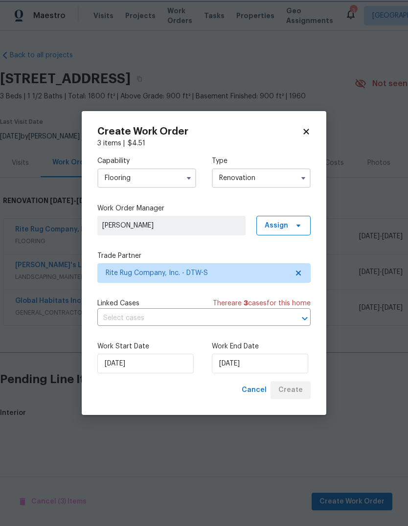
scroll to position [0, 0]
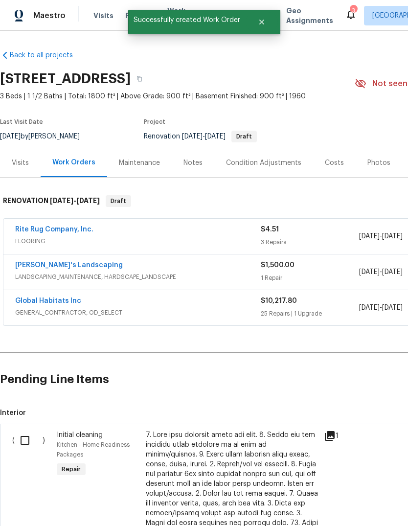
click at [30, 439] on input "checkbox" at bounding box center [29, 440] width 28 height 21
checkbox input "true"
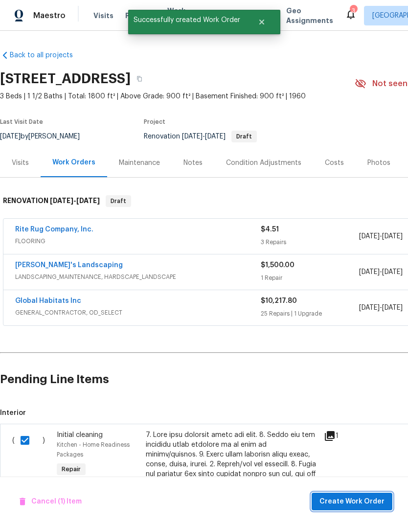
click at [350, 501] on span "Create Work Order" at bounding box center [351, 501] width 65 height 12
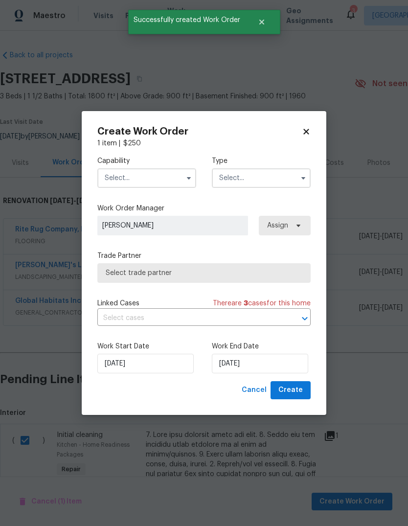
click at [160, 174] on input "text" at bounding box center [146, 178] width 99 height 20
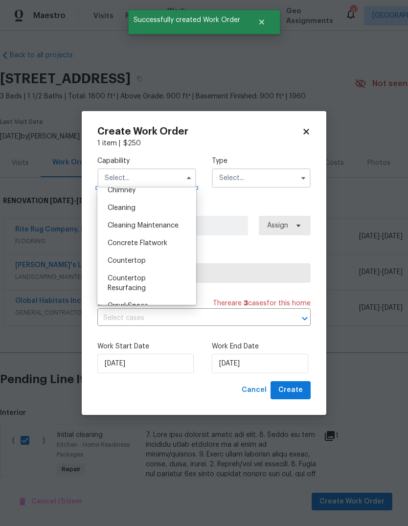
scroll to position [124, 0]
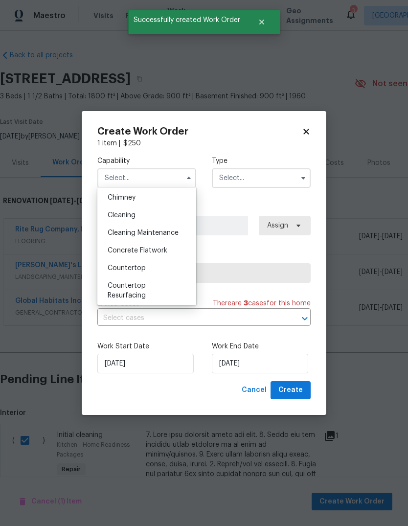
click at [156, 217] on div "Cleaning" at bounding box center [147, 215] width 94 height 18
type input "Cleaning"
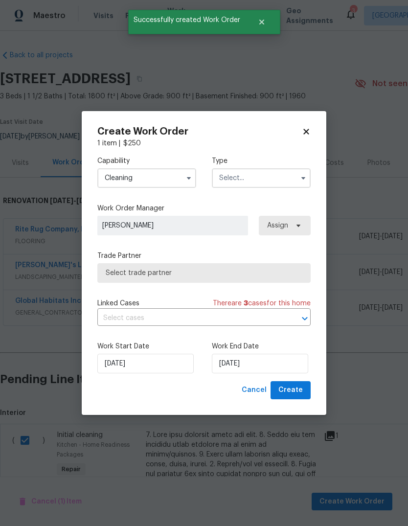
click at [243, 186] on input "text" at bounding box center [261, 178] width 99 height 20
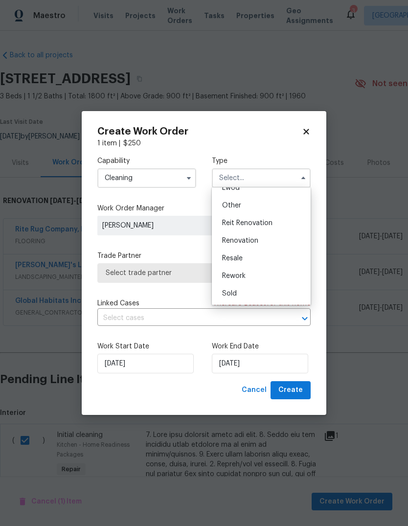
scroll to position [116, 0]
click at [259, 244] on div "Renovation" at bounding box center [261, 241] width 94 height 18
type input "Renovation"
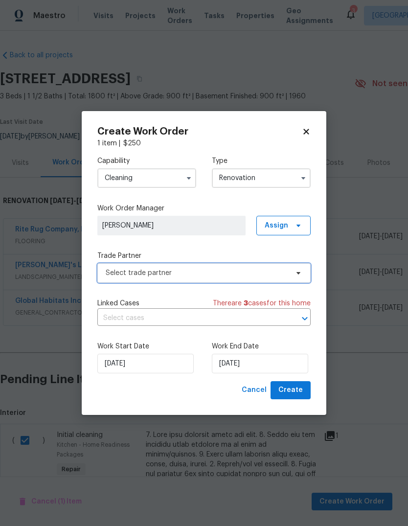
click at [218, 277] on span "Select trade partner" at bounding box center [203, 273] width 213 height 20
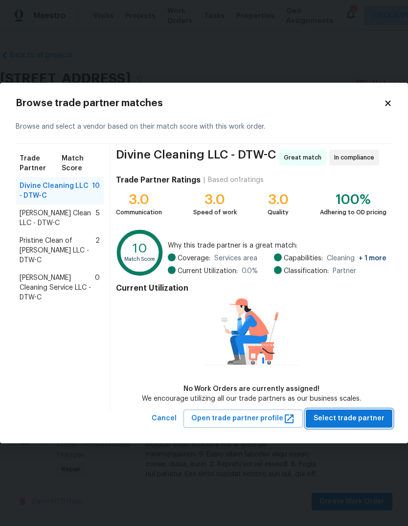
click at [369, 427] on button "Select trade partner" at bounding box center [349, 418] width 87 height 18
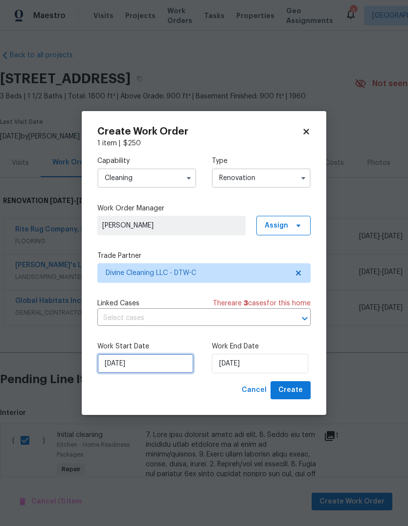
click at [158, 372] on input "[DATE]" at bounding box center [145, 363] width 96 height 20
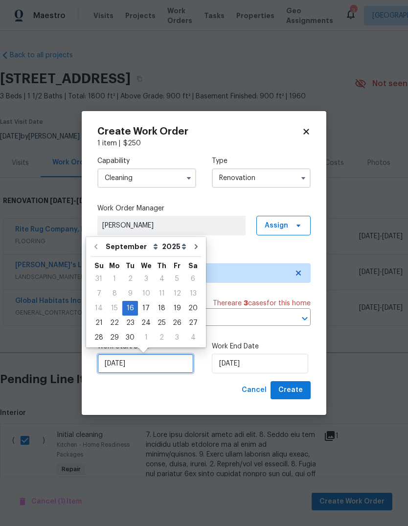
scroll to position [7, 0]
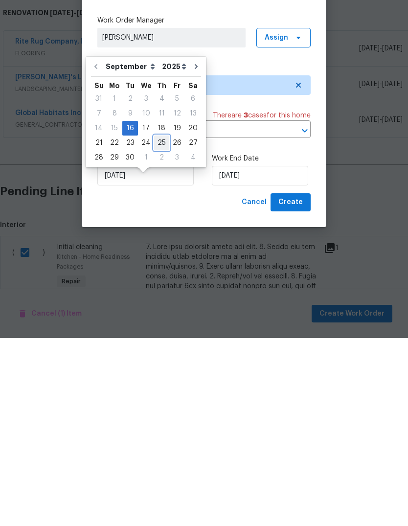
click at [162, 324] on div "25" at bounding box center [161, 331] width 15 height 14
type input "[DATE]"
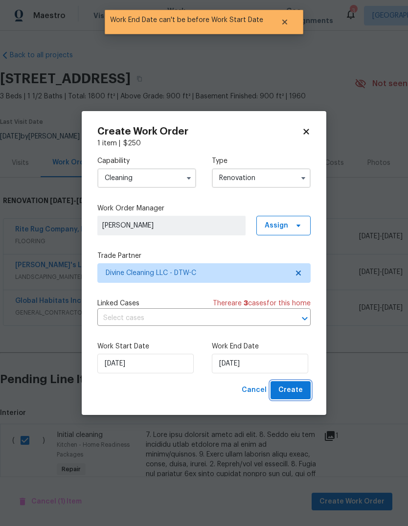
click at [294, 386] on span "Create" at bounding box center [290, 390] width 24 height 12
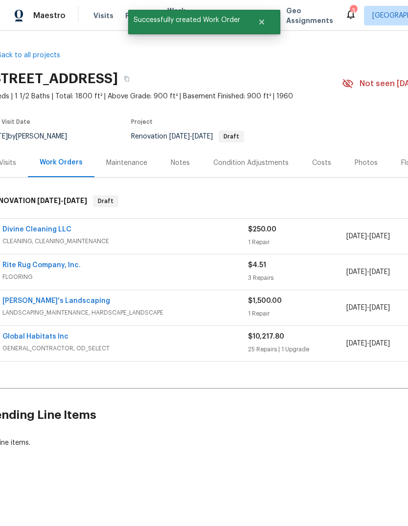
scroll to position [0, 11]
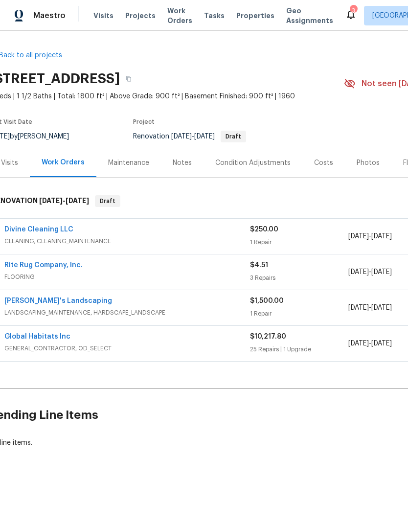
click at [180, 161] on div "Notes" at bounding box center [182, 163] width 19 height 10
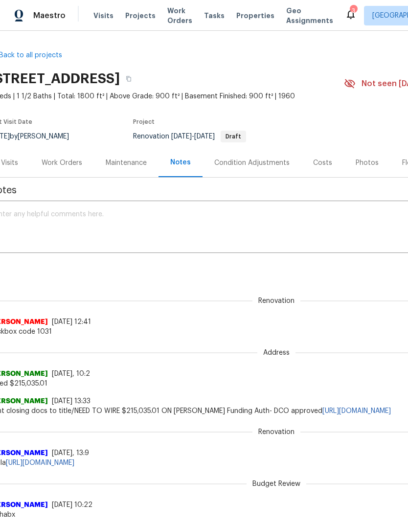
click at [165, 225] on textarea at bounding box center [265, 228] width 541 height 34
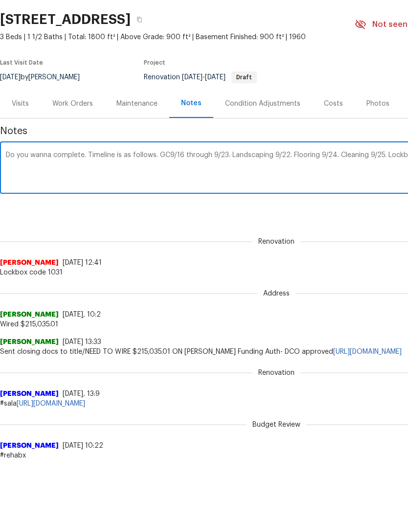
click at [98, 211] on textarea "Do you wanna complete. Timeline is as follows. GC9/16 through 9/23. Landscaping…" at bounding box center [276, 228] width 541 height 34
click at [25, 211] on textarea "Do you wanna complete. Timeline is as follows. GC9/16 through 9/23. Landscaping…" at bounding box center [276, 228] width 541 height 34
click at [44, 211] on textarea "Do you wanna complete. Timeline is as follows. GC9/16 through 9/23. Landscaping…" at bounding box center [276, 228] width 541 height 34
click at [109, 211] on textarea "Day one walk complete. Timeline is as follows. GC9/16 through 9/23. Landscaping…" at bounding box center [276, 228] width 541 height 34
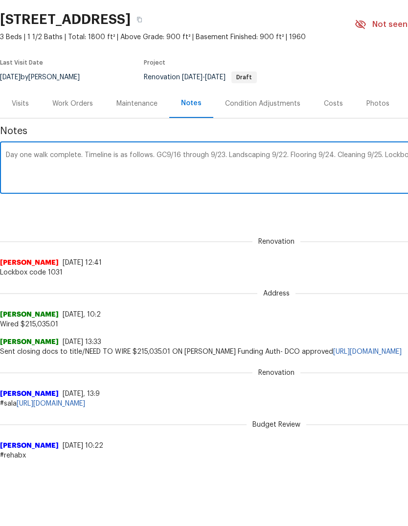
click at [106, 211] on textarea "Day one walk complete. Timeline is as follows. GC9/16 through 9/23. Landscaping…" at bounding box center [276, 228] width 541 height 34
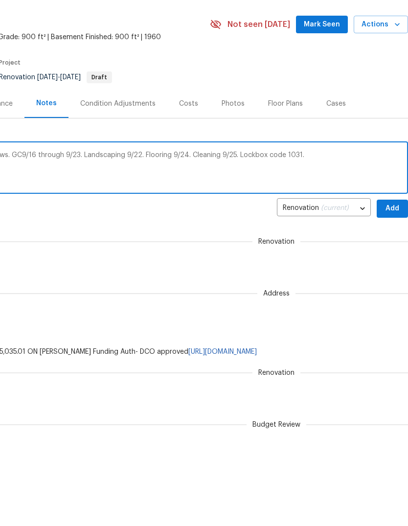
scroll to position [0, 145]
type textarea "Day one walk complete. Timeline is as follows. GC9/16 through 9/23. Landscaping…"
click at [394, 262] on span "Add" at bounding box center [392, 268] width 16 height 12
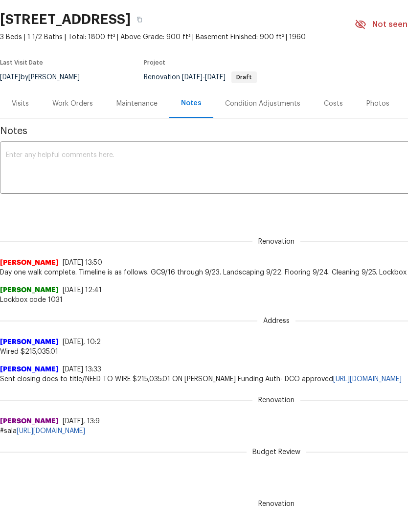
scroll to position [0, 0]
click at [71, 102] on div "Work Orders" at bounding box center [72, 104] width 41 height 10
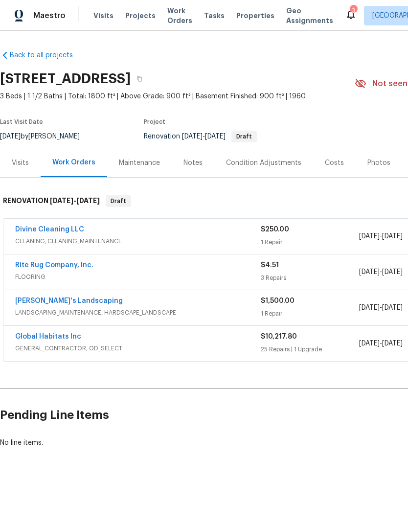
click at [61, 231] on link "Divine Cleaning LLC" at bounding box center [49, 229] width 69 height 7
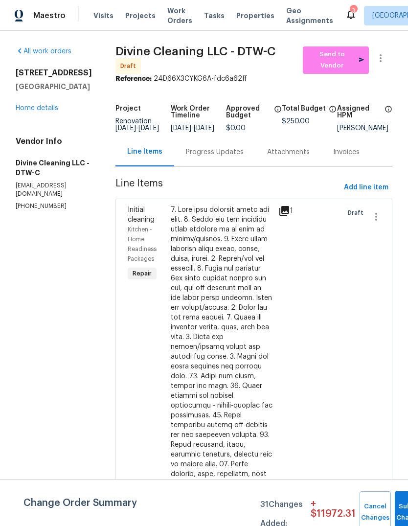
click at [232, 157] on div "Progress Updates" at bounding box center [215, 152] width 58 height 10
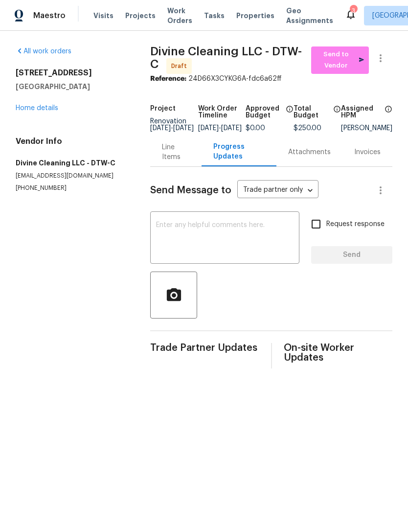
click at [188, 233] on textarea at bounding box center [224, 238] width 137 height 34
click at [164, 240] on textarea at bounding box center [224, 238] width 137 height 34
paste textarea "Timeline is as follows. GC9/16 through 9/23. Landscaping 9/22. Flooring 9/24. C…"
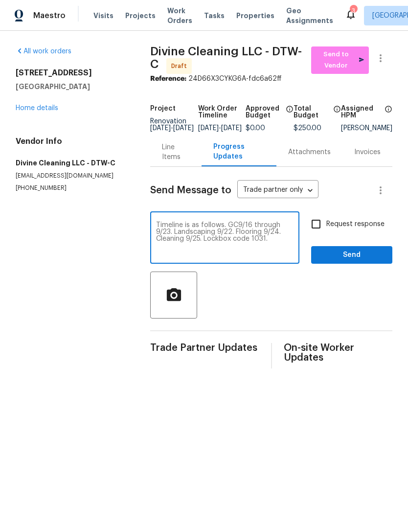
type textarea "Timeline is as follows. GC9/16 through 9/23. Landscaping 9/22. Flooring 9/24. C…"
click at [351, 58] on span "Send to Vendor" at bounding box center [340, 60] width 48 height 22
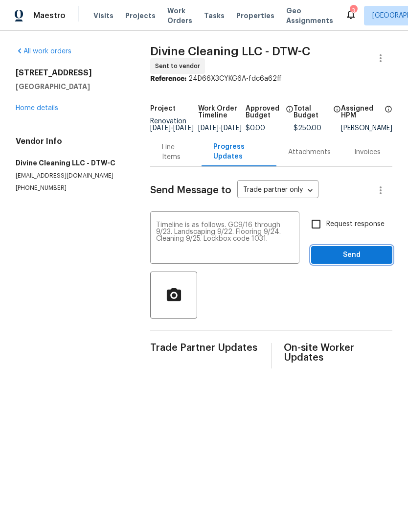
click at [350, 264] on button "Send" at bounding box center [351, 255] width 81 height 18
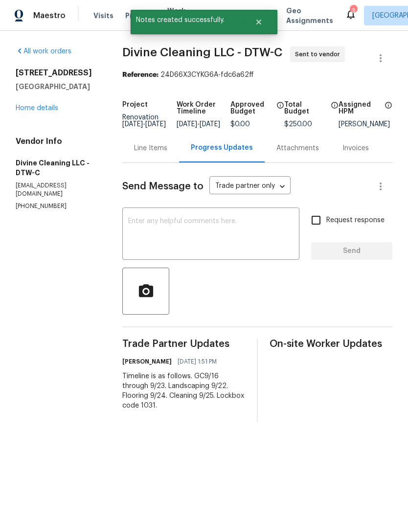
click at [48, 105] on link "Home details" at bounding box center [37, 108] width 43 height 7
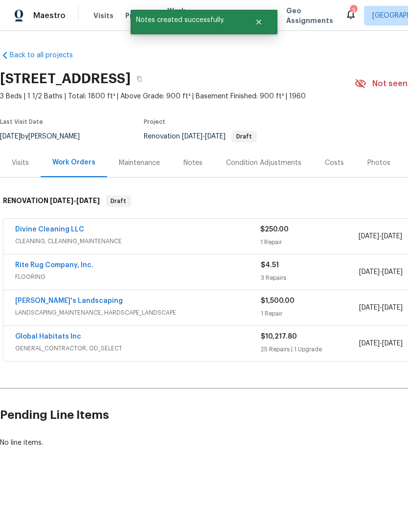
click at [76, 264] on link "Rite Rug Company, Inc." at bounding box center [54, 265] width 78 height 7
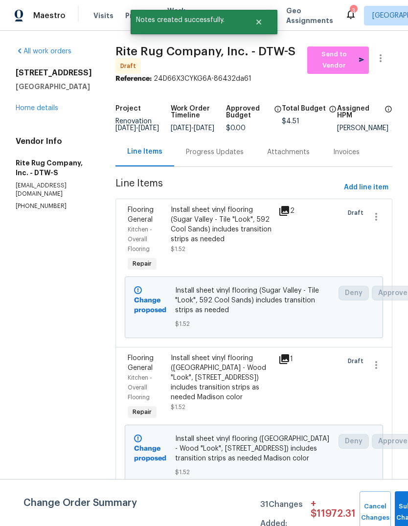
click at [227, 157] on div "Progress Updates" at bounding box center [215, 152] width 58 height 10
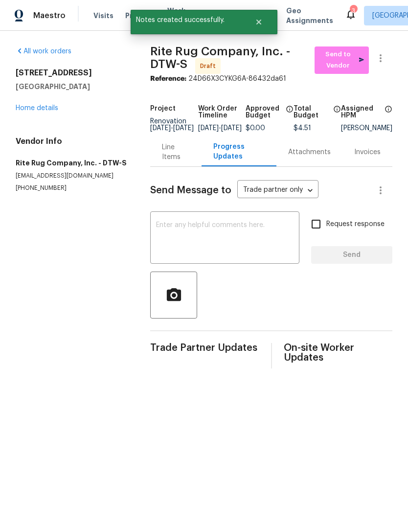
click at [175, 239] on textarea at bounding box center [224, 238] width 137 height 34
click at [163, 236] on textarea at bounding box center [224, 238] width 137 height 34
paste textarea "Timeline is as follows. GC9/16 through 9/23. Landscaping 9/22. Flooring 9/24. C…"
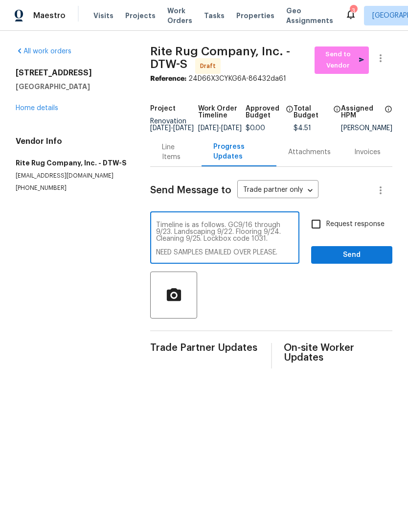
scroll to position [7, 0]
type textarea "Timeline is as follows. GC9/16 through 9/23. Landscaping 9/22. Flooring 9/24. C…"
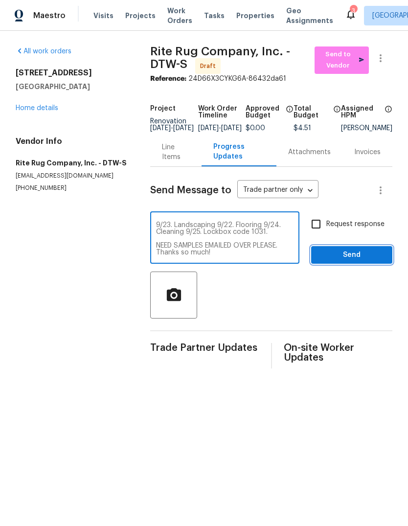
click at [362, 261] on span "Send" at bounding box center [352, 255] width 66 height 12
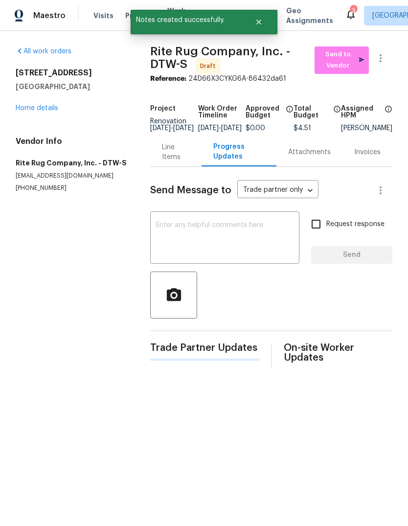
scroll to position [0, 0]
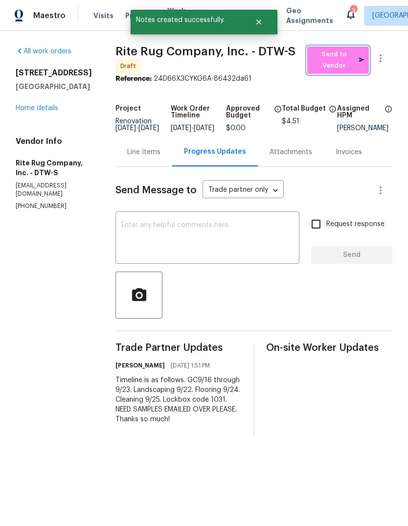
click at [349, 61] on span "Send to Vendor" at bounding box center [338, 60] width 52 height 22
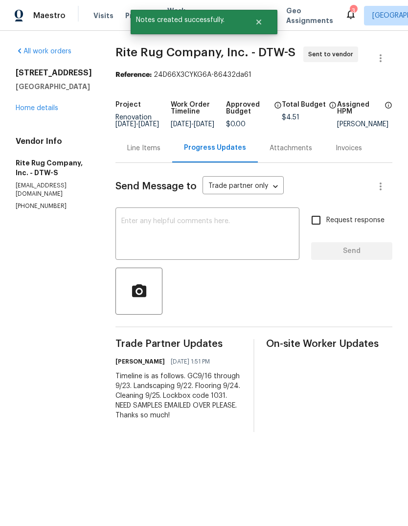
click at [39, 107] on link "Home details" at bounding box center [37, 108] width 43 height 7
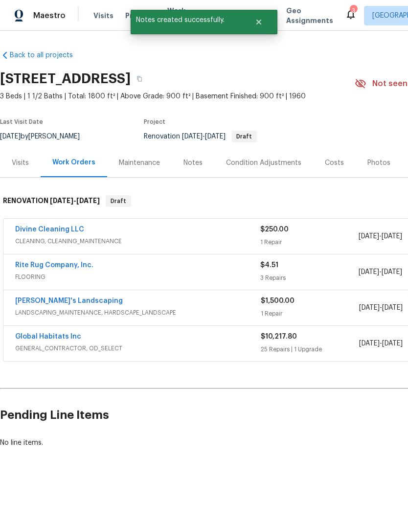
click at [78, 299] on link "[PERSON_NAME]'s Landscaping" at bounding box center [69, 300] width 108 height 7
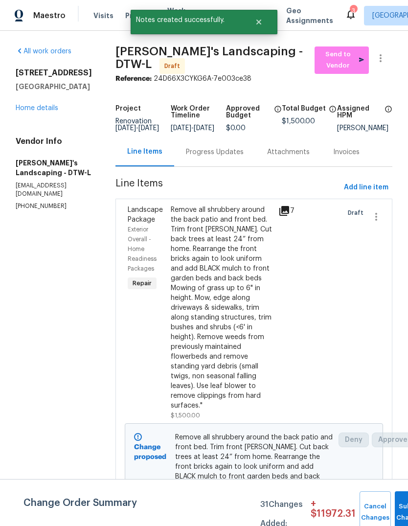
click at [222, 144] on div "Progress Updates" at bounding box center [214, 151] width 81 height 29
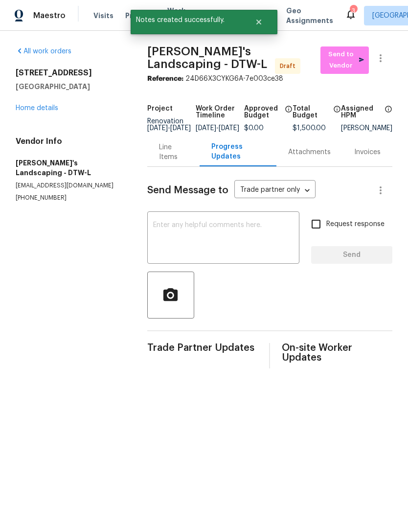
click at [192, 242] on textarea at bounding box center [223, 238] width 140 height 34
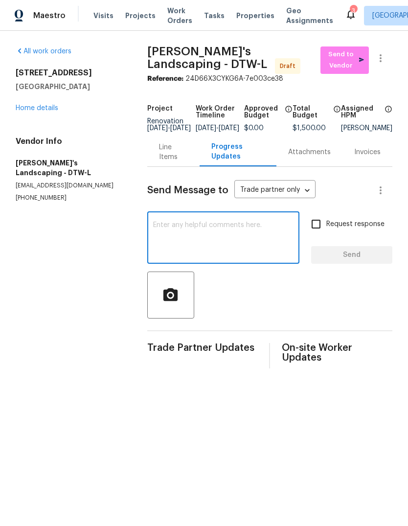
click at [161, 240] on textarea at bounding box center [223, 238] width 140 height 34
paste textarea "Timeline is as follows. GC9/16 through 9/23. Landscaping 9/22. Flooring 9/24. C…"
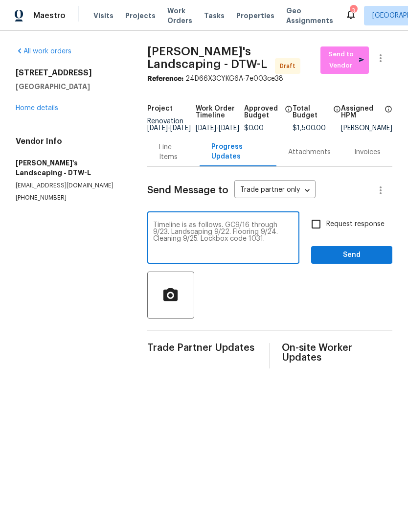
type textarea "Timeline is as follows. GC9/16 through 9/23. Landscaping 9/22. Flooring 9/24. C…"
click at [346, 261] on span "Send" at bounding box center [352, 255] width 66 height 12
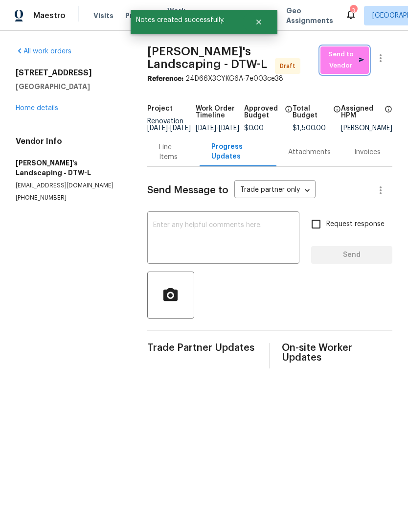
click at [347, 65] on span "Send to Vendor" at bounding box center [344, 60] width 39 height 22
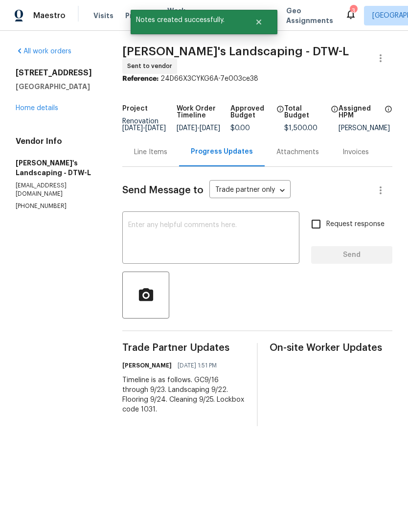
click at [49, 108] on link "Home details" at bounding box center [37, 108] width 43 height 7
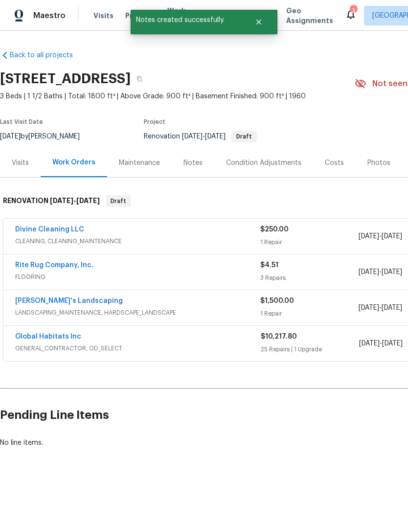
click at [61, 333] on link "Global Habitats Inc" at bounding box center [48, 336] width 66 height 7
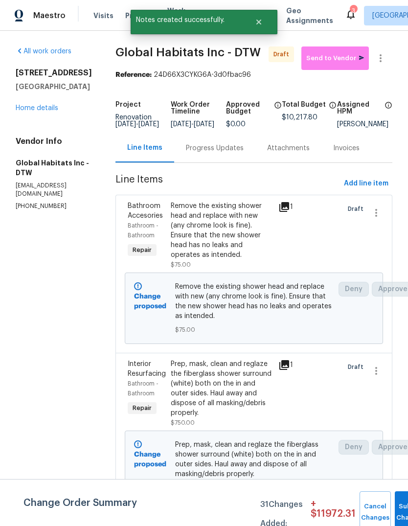
click at [218, 153] on div "Progress Updates" at bounding box center [215, 148] width 58 height 10
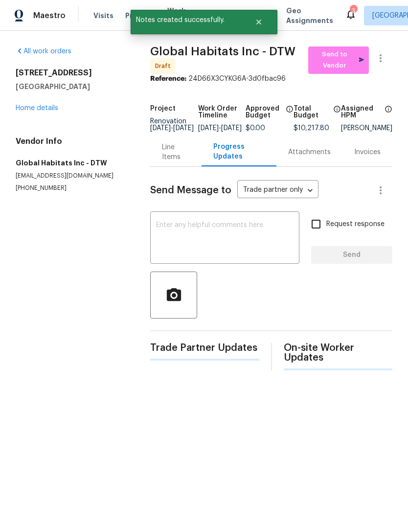
click at [192, 234] on textarea at bounding box center [224, 238] width 137 height 34
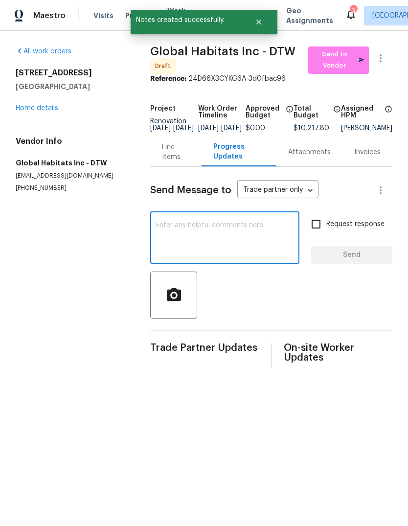
click at [162, 239] on textarea at bounding box center [224, 238] width 137 height 34
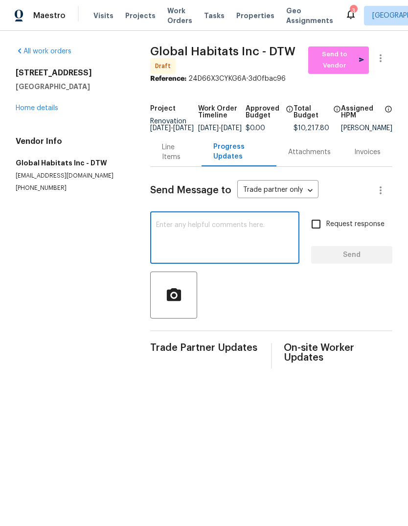
paste textarea "Timeline is as follows. GC9/16 through 9/23. Landscaping 9/22. Flooring 9/24. C…"
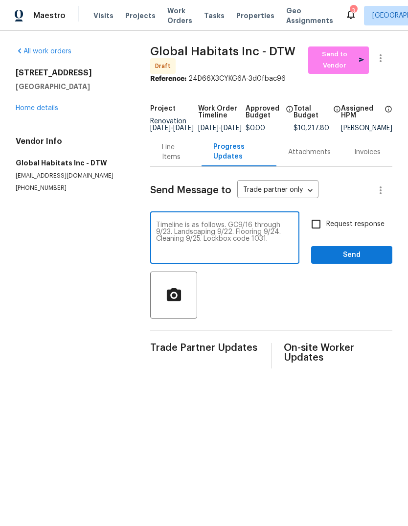
type textarea "Timeline is as follows. GC9/16 through 9/23. Landscaping 9/22. Flooring 9/24. C…"
click at [353, 261] on span "Send" at bounding box center [352, 255] width 66 height 12
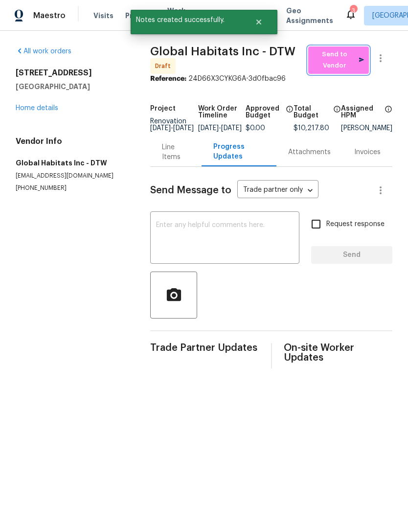
click at [342, 65] on span "Send to Vendor" at bounding box center [338, 60] width 51 height 22
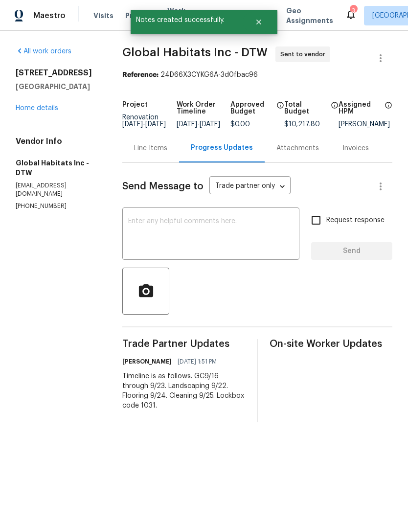
click at [36, 108] on link "Home details" at bounding box center [37, 108] width 43 height 7
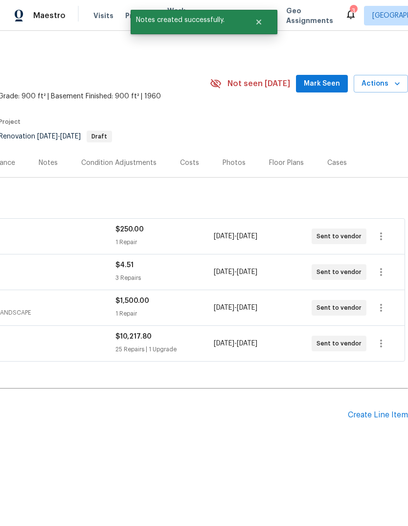
scroll to position [0, 145]
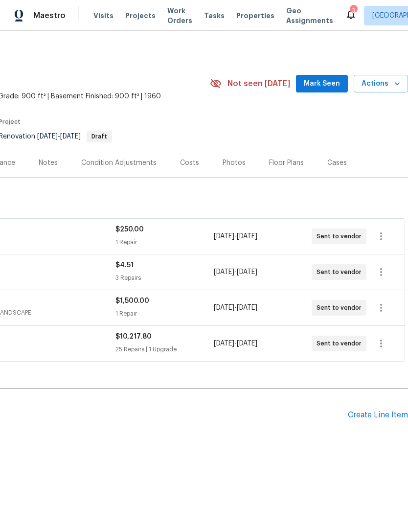
click at [383, 87] on span "Actions" at bounding box center [380, 84] width 39 height 12
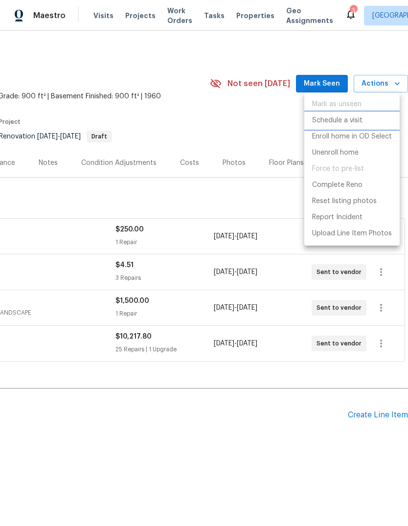
click at [353, 121] on p "Schedule a visit" at bounding box center [337, 120] width 50 height 10
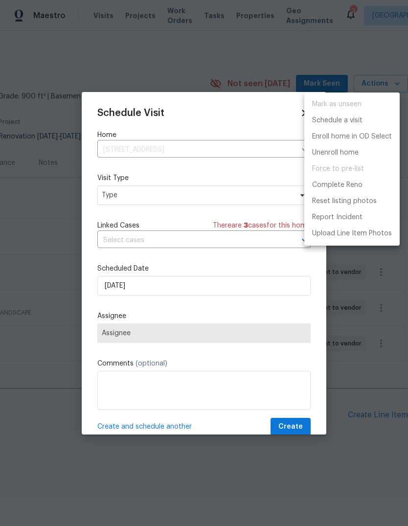
click at [214, 202] on div at bounding box center [204, 263] width 408 height 526
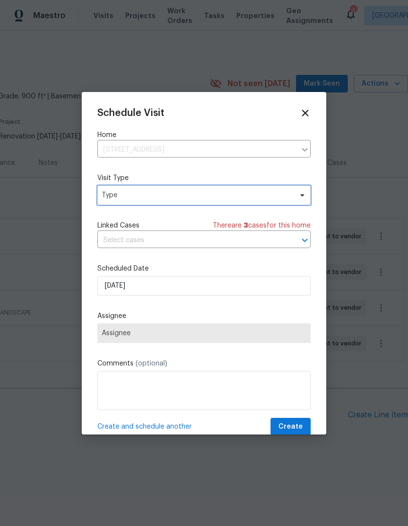
click at [246, 192] on span "Type" at bounding box center [197, 195] width 190 height 10
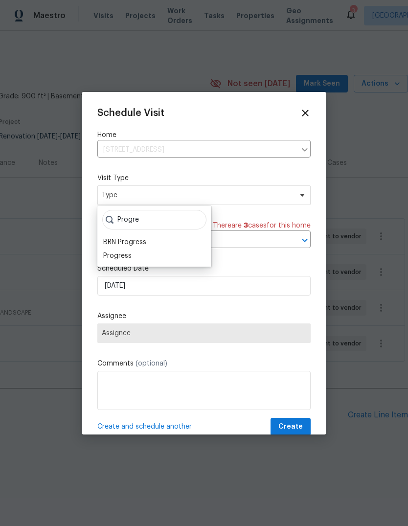
type input "Progre"
click at [139, 259] on div "Progress" at bounding box center [154, 256] width 108 height 14
click at [116, 260] on div "Progress" at bounding box center [117, 256] width 28 height 10
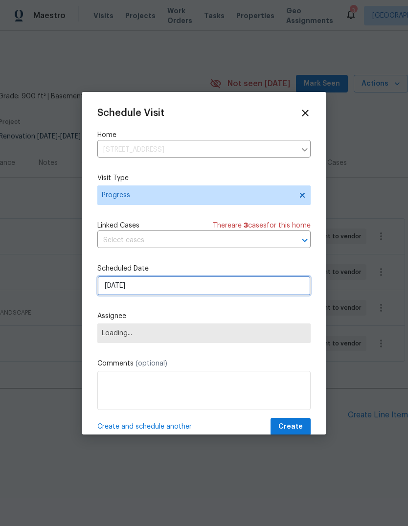
click at [155, 283] on input "[DATE]" at bounding box center [203, 286] width 213 height 20
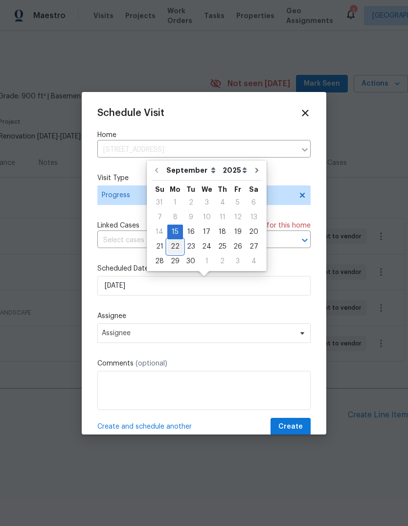
click at [175, 246] on div "22" at bounding box center [175, 247] width 16 height 14
type input "[DATE]"
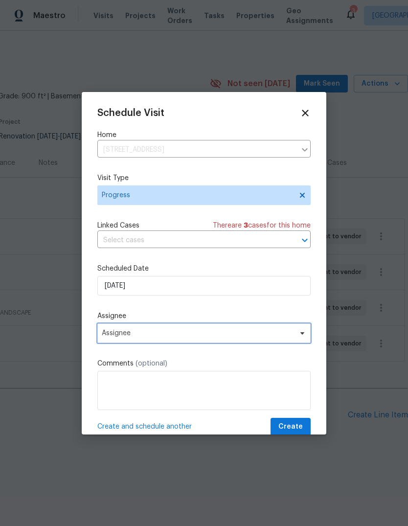
click at [226, 341] on span "Assignee" at bounding box center [203, 333] width 213 height 20
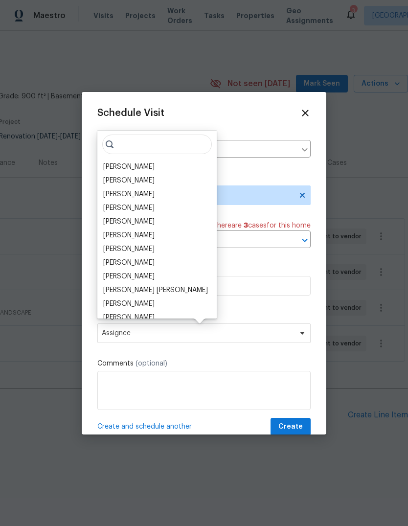
click at [153, 208] on div "[PERSON_NAME]" at bounding box center [128, 208] width 51 height 10
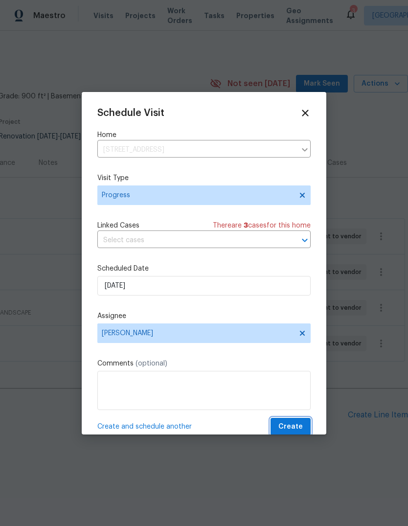
click at [294, 425] on span "Create" at bounding box center [290, 426] width 24 height 12
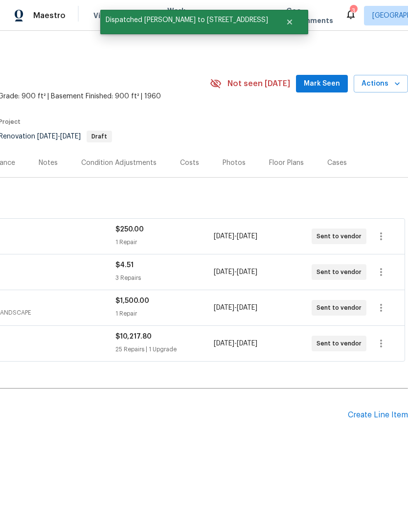
click at [337, 83] on span "Mark Seen" at bounding box center [322, 84] width 36 height 12
click at [350, 13] on div "3" at bounding box center [353, 11] width 7 height 10
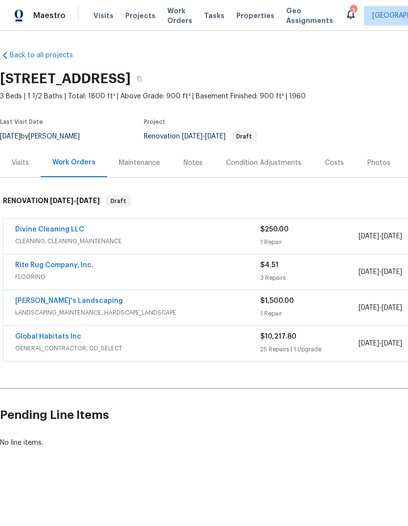
scroll to position [0, 0]
